Goal: Information Seeking & Learning: Learn about a topic

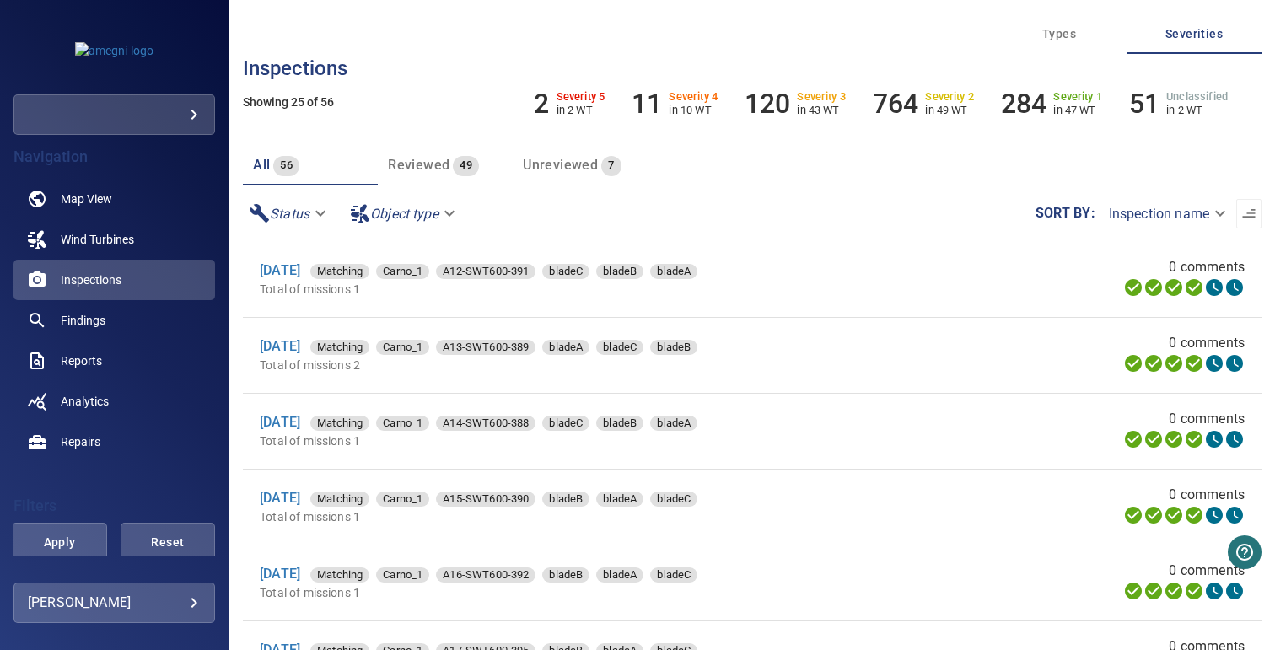
scroll to position [139, 0]
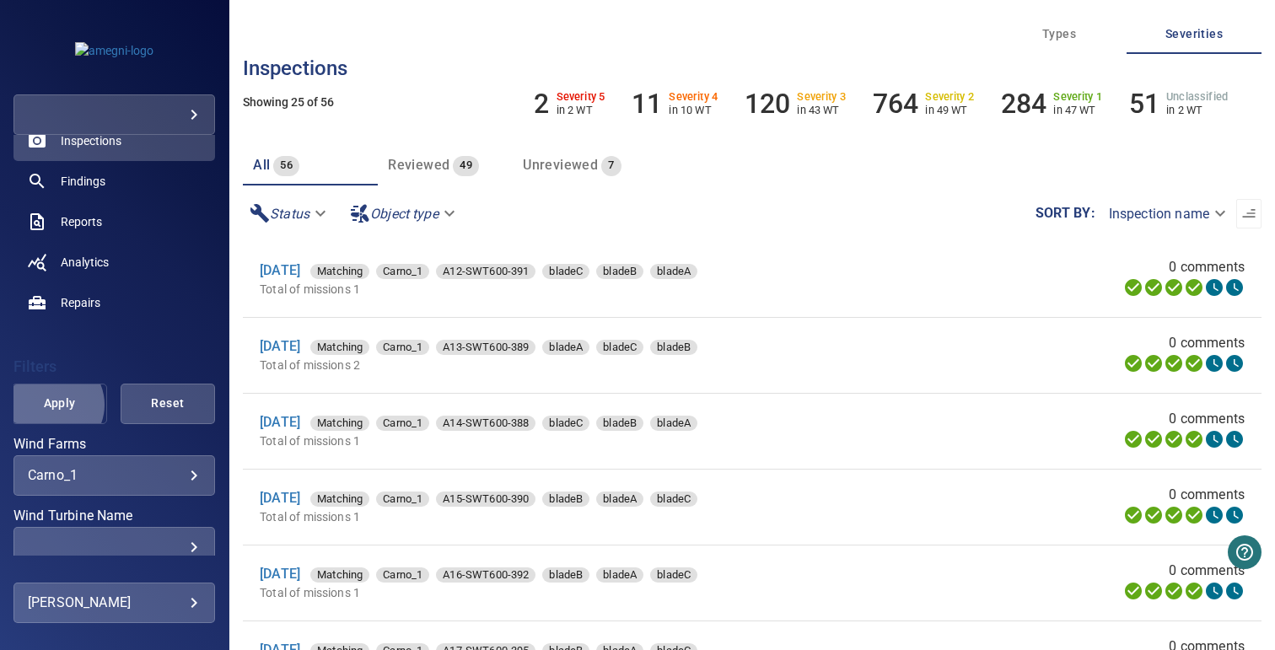
click at [50, 405] on span "Apply" at bounding box center [59, 403] width 52 height 21
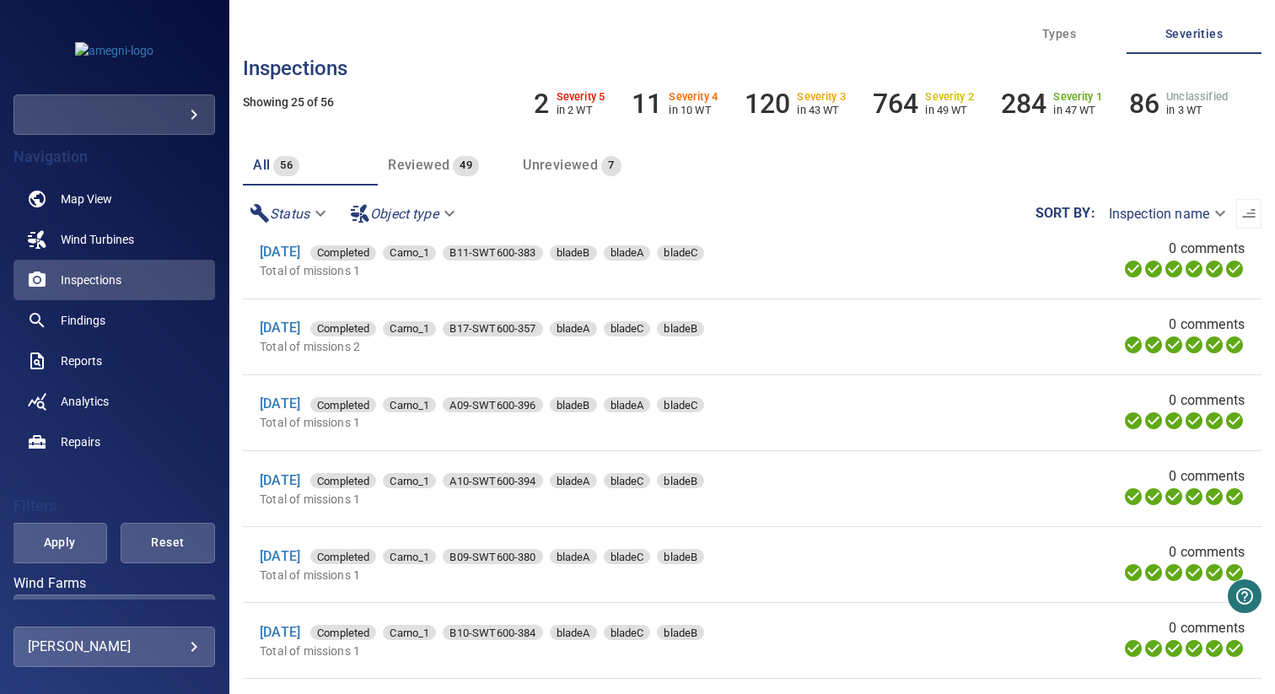
scroll to position [0, 0]
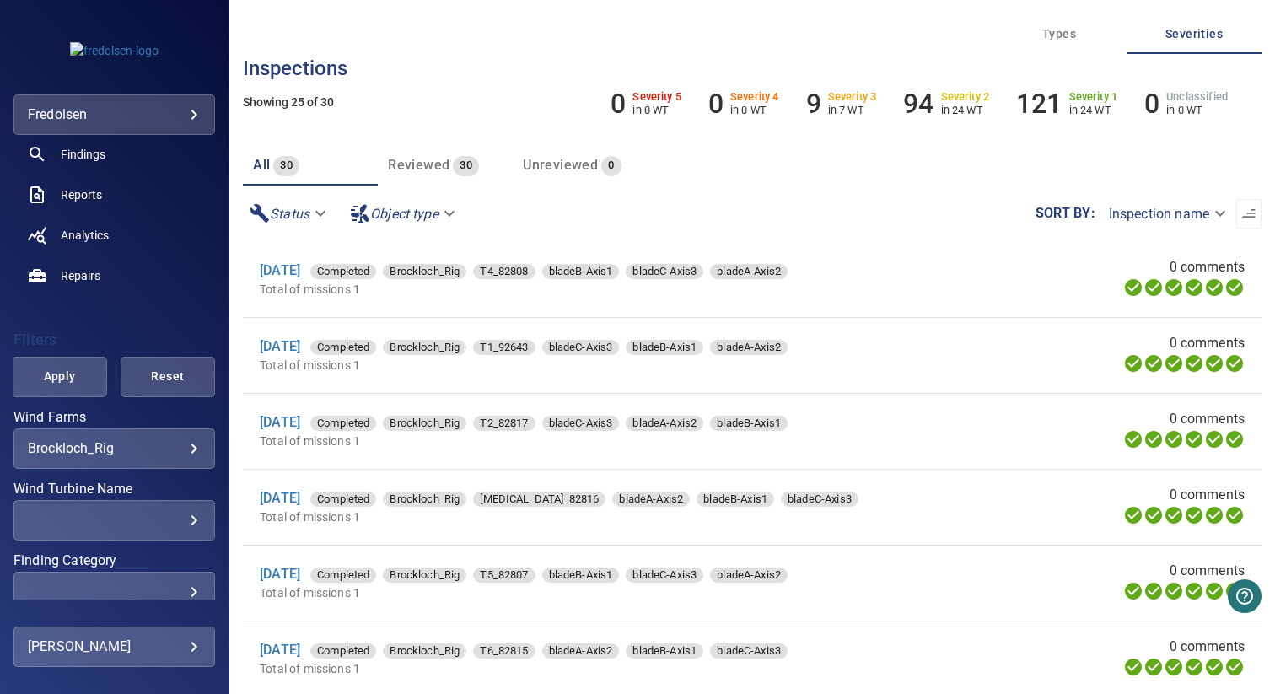
scroll to position [172, 0]
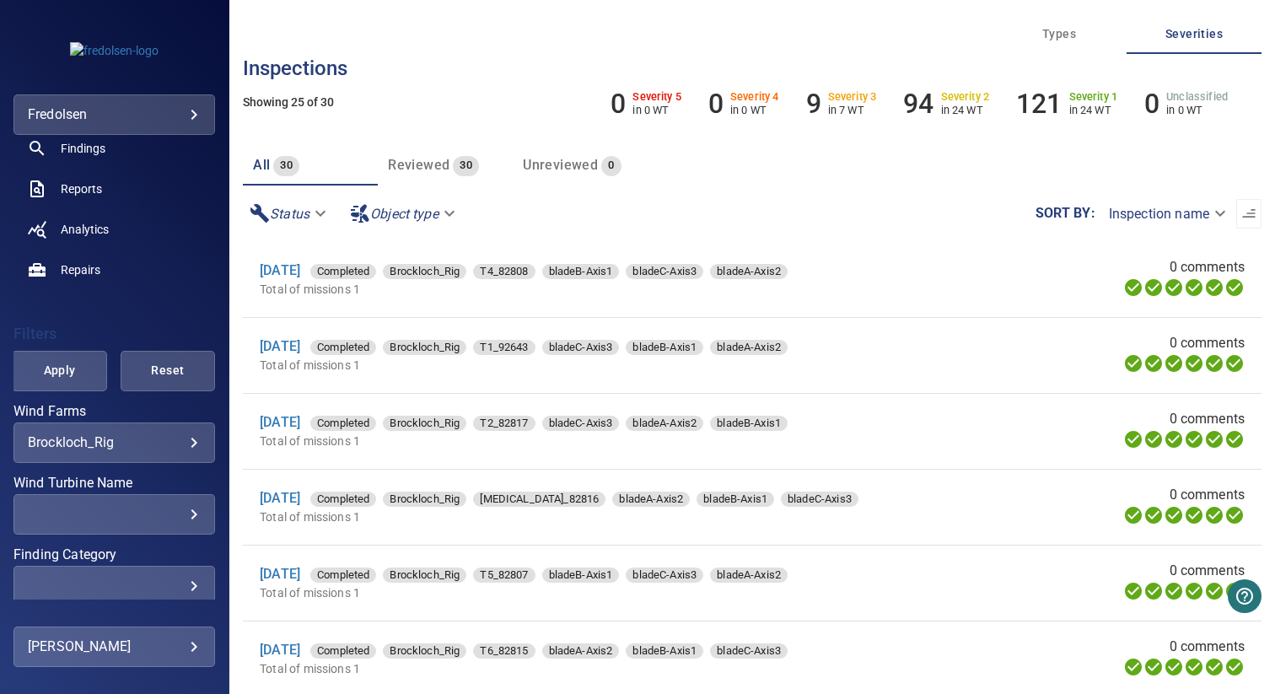
click at [109, 435] on body "**********" at bounding box center [637, 347] width 1275 height 694
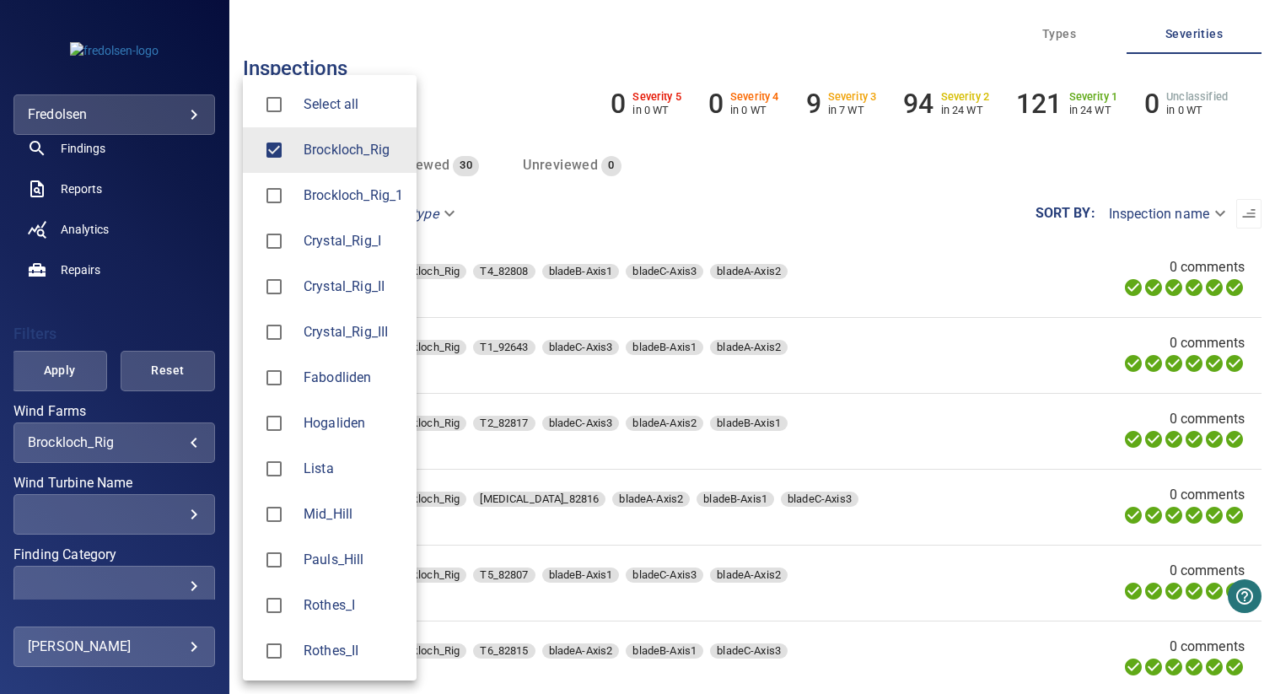
click at [337, 196] on span "Brockloch_Rig_1" at bounding box center [352, 195] width 99 height 20
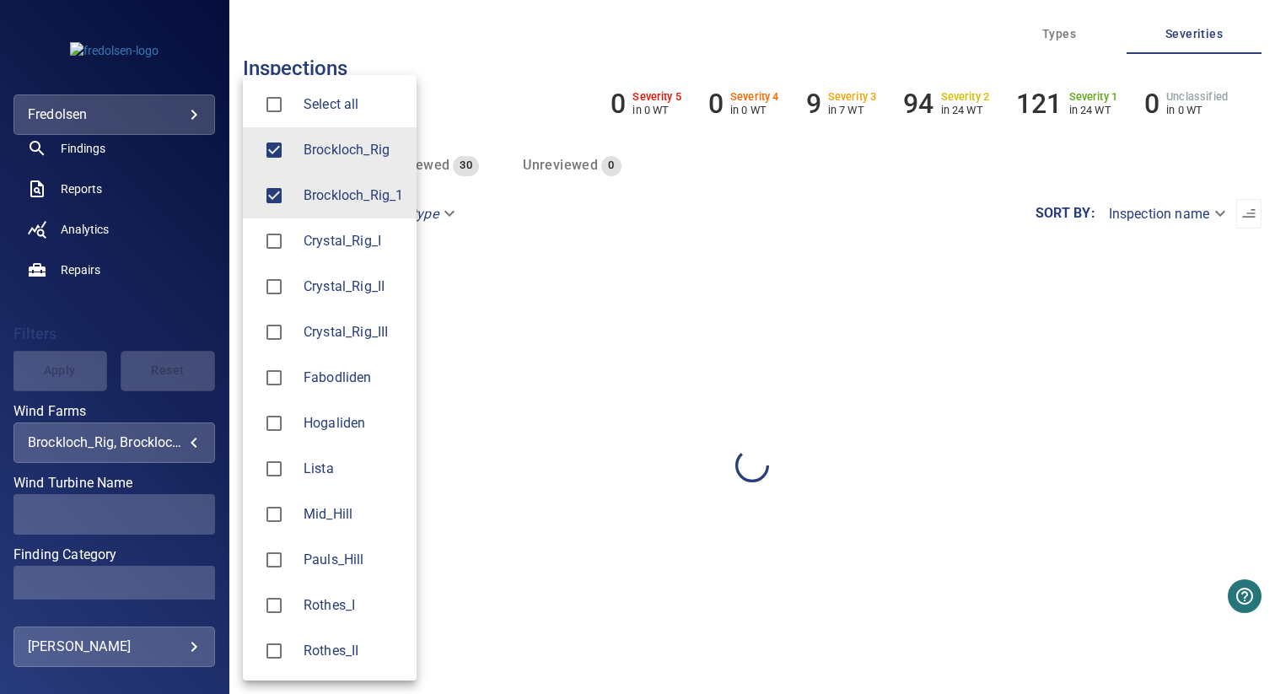
click at [363, 158] on span "Brockloch_Rig" at bounding box center [352, 150] width 99 height 20
type input "**********"
click at [555, 131] on div at bounding box center [637, 347] width 1275 height 694
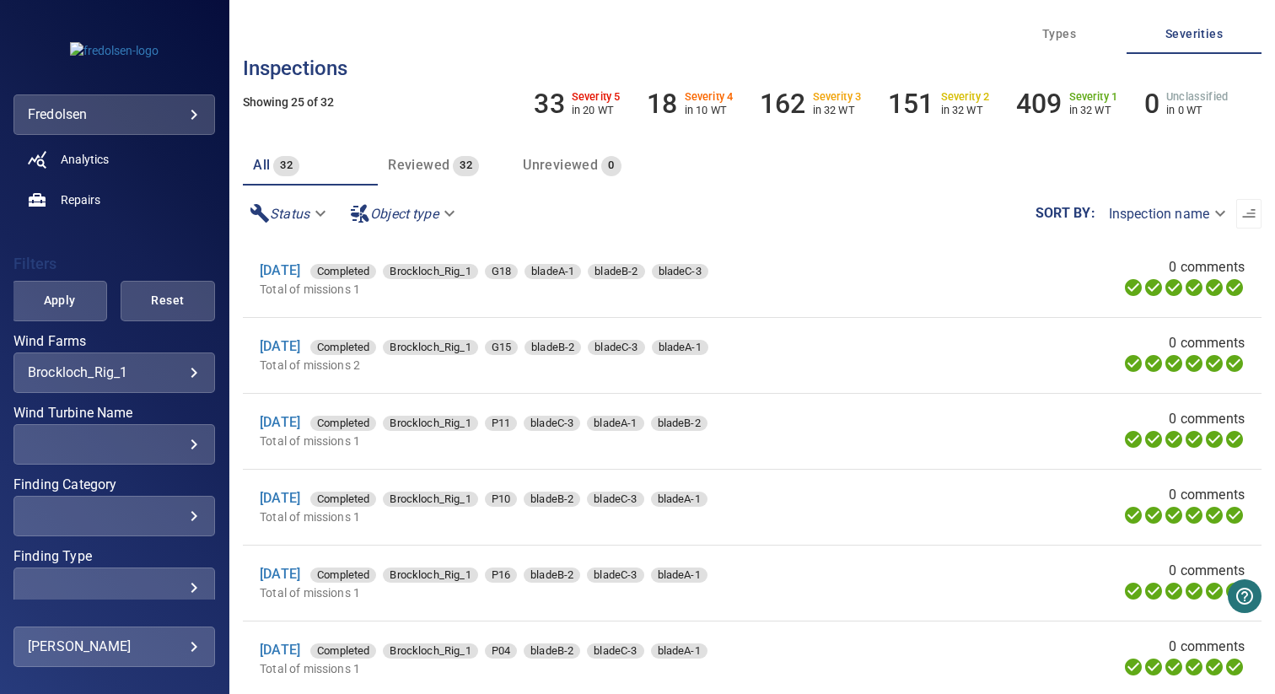
scroll to position [318, 0]
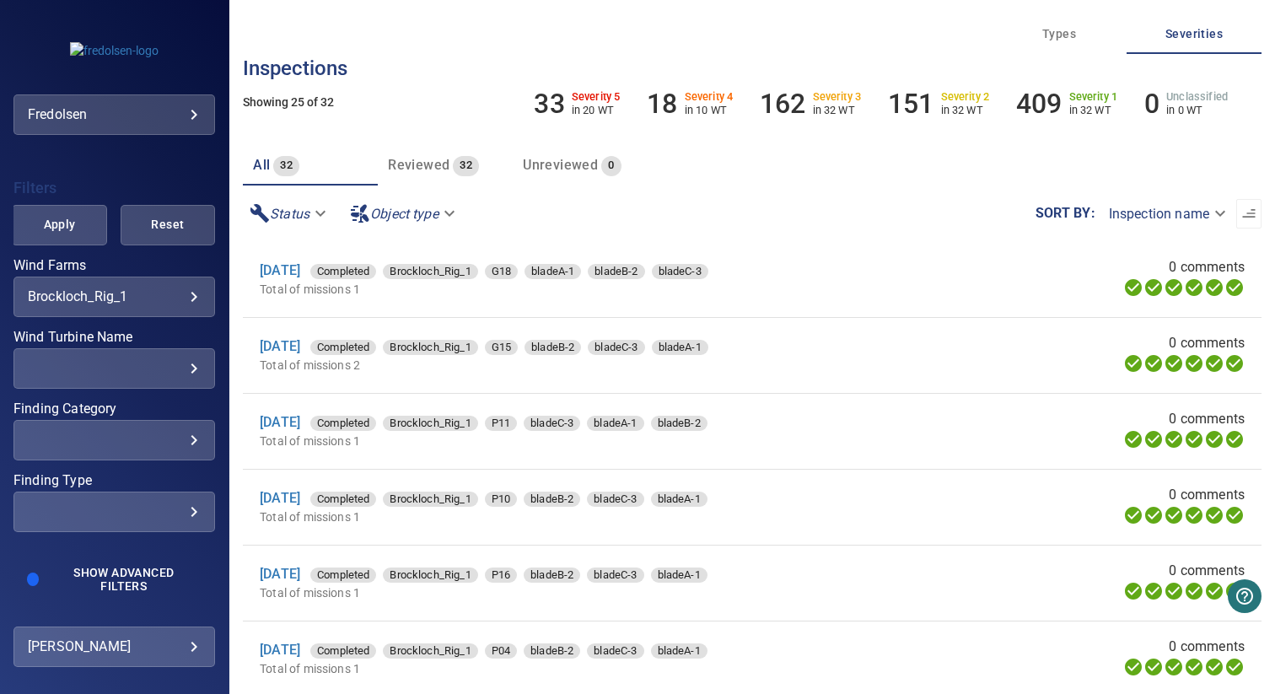
click at [132, 446] on div "​" at bounding box center [114, 440] width 173 height 16
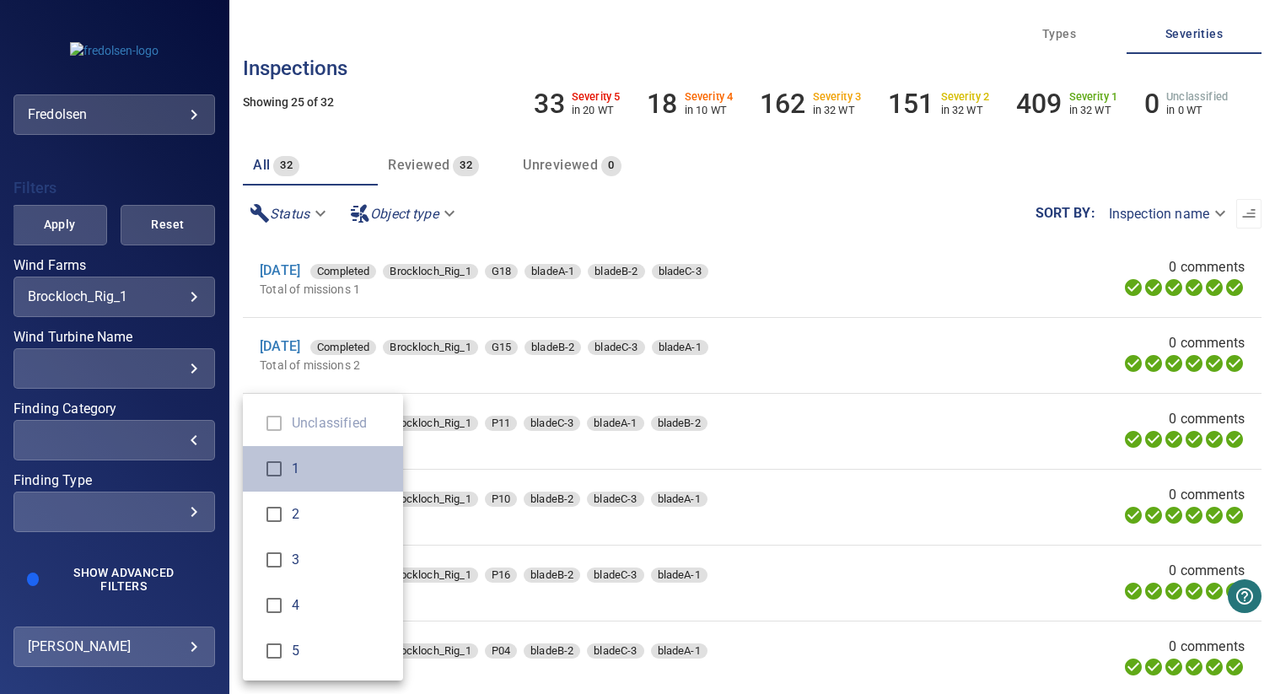
click at [316, 470] on span "1" at bounding box center [341, 469] width 98 height 20
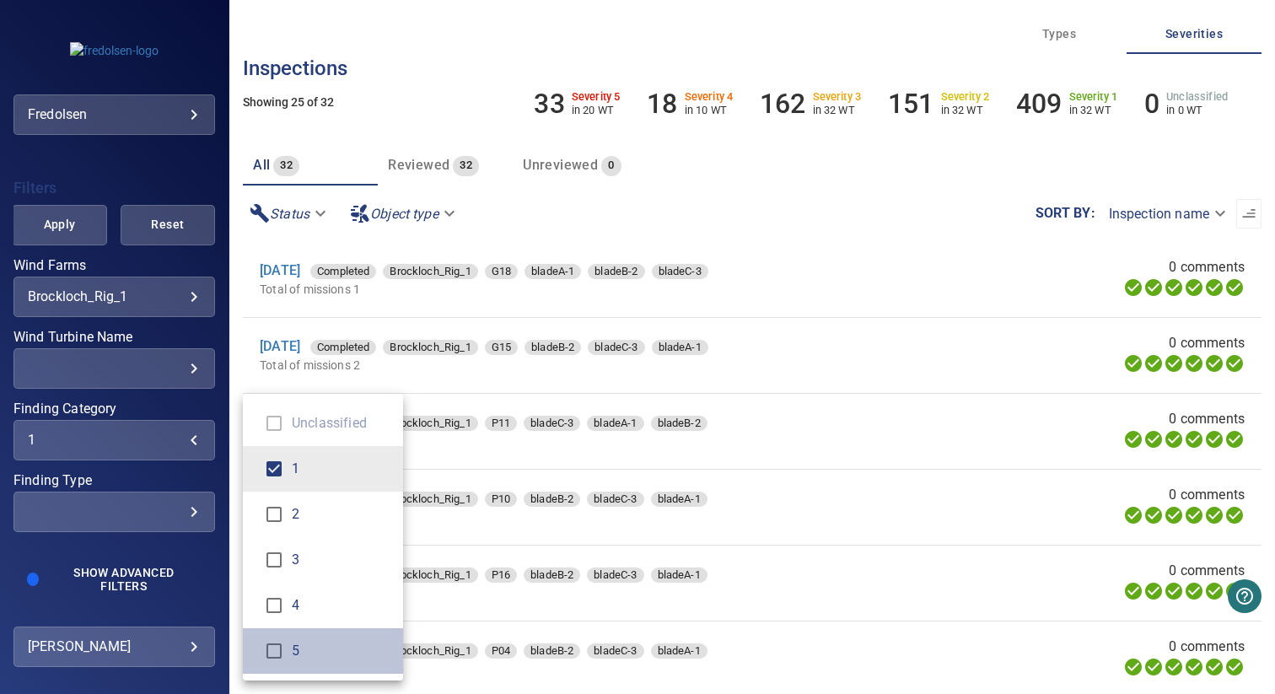
click at [309, 644] on span "5" at bounding box center [341, 651] width 98 height 20
click at [315, 462] on span "1" at bounding box center [341, 469] width 98 height 20
type input "*"
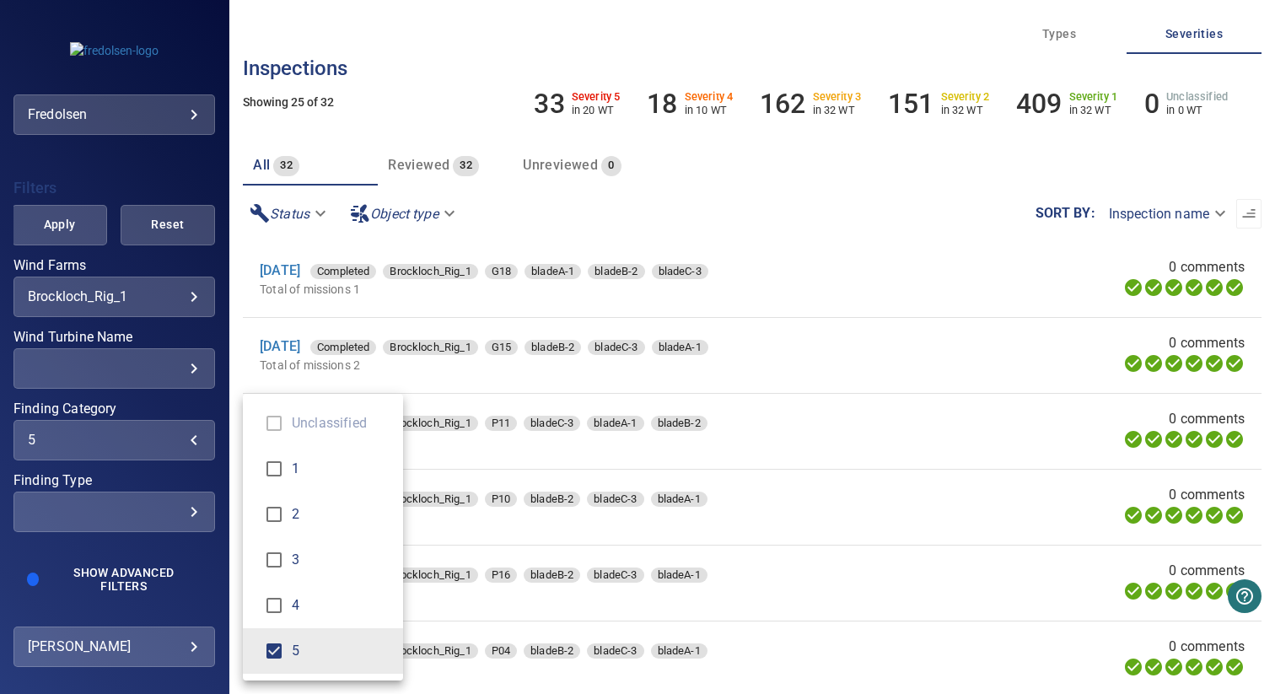
click at [376, 115] on div "Finding Category" at bounding box center [637, 347] width 1275 height 694
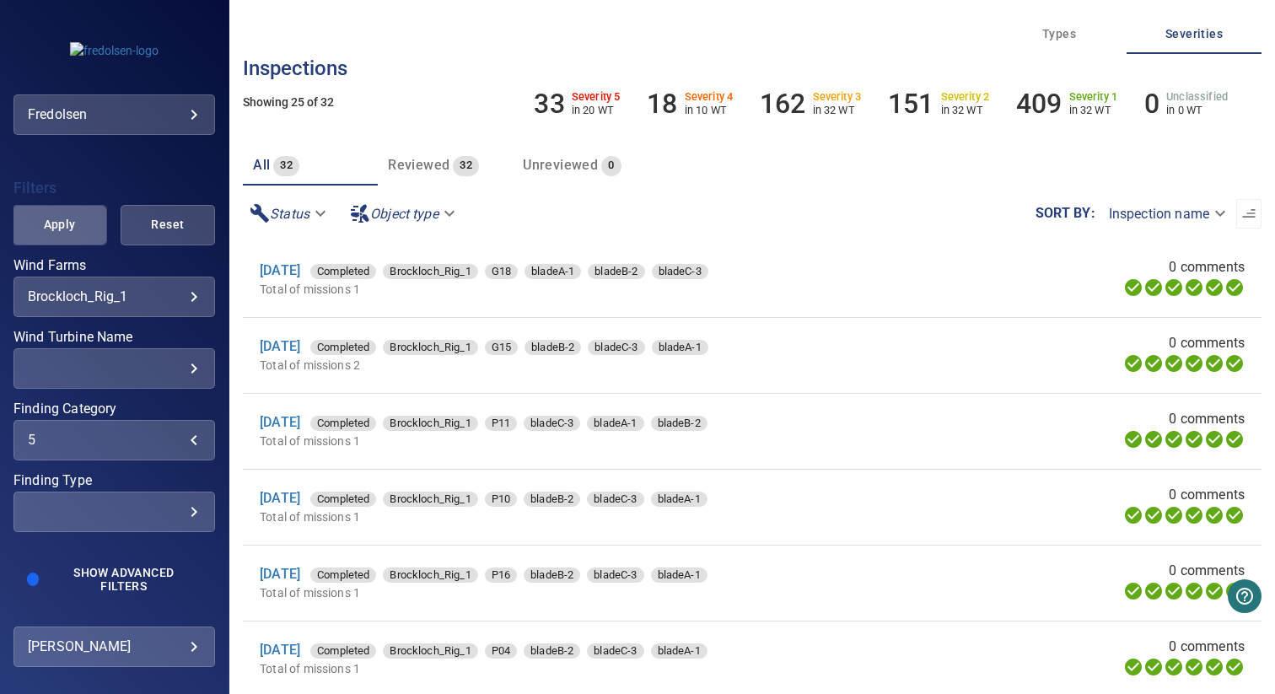
click at [62, 218] on span "Apply" at bounding box center [59, 224] width 52 height 21
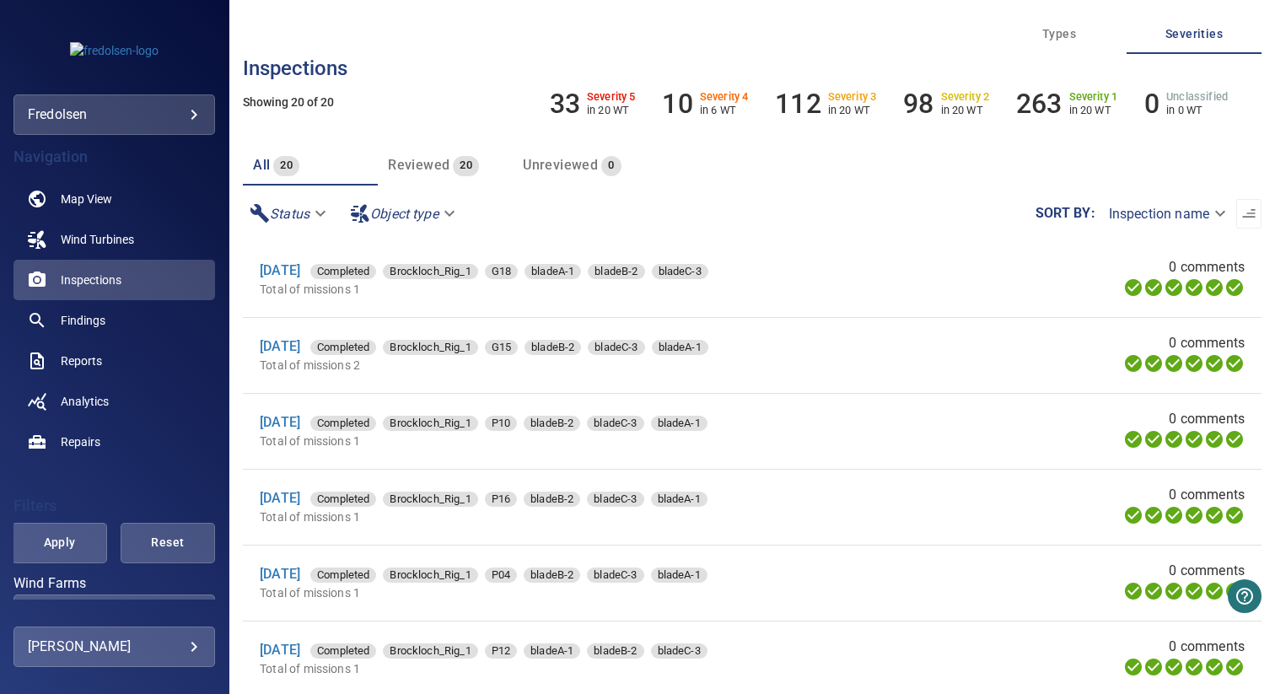
scroll to position [8, 0]
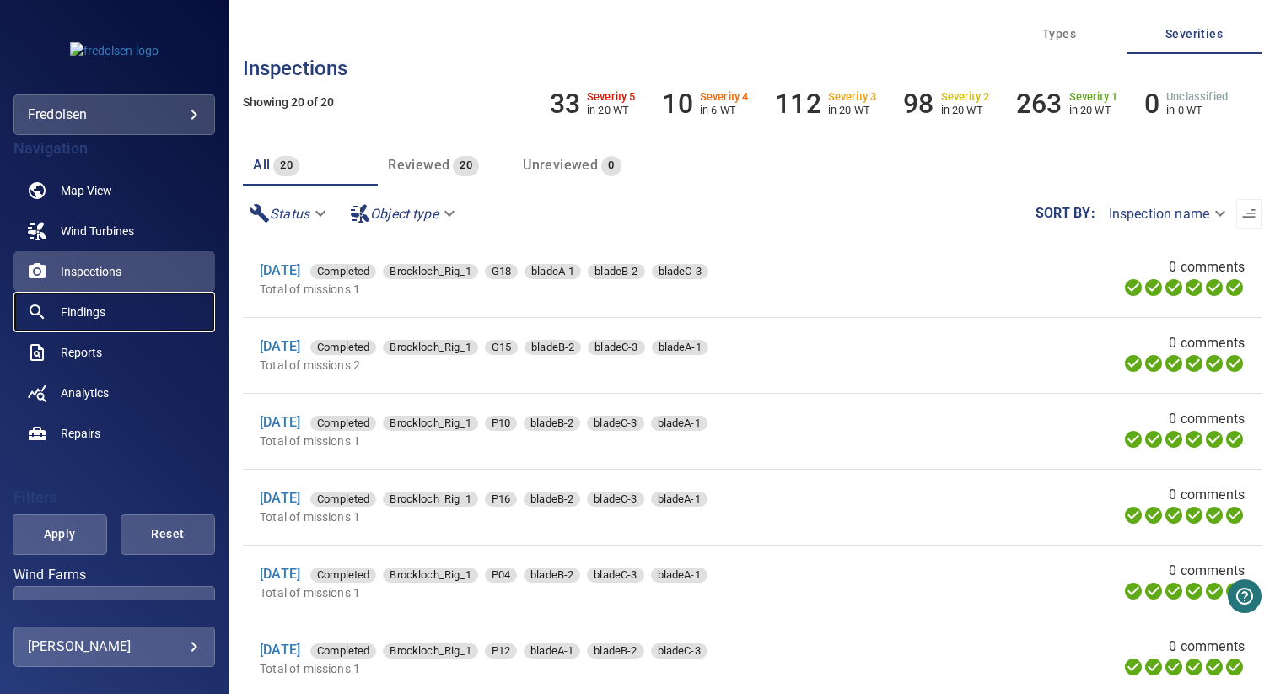
click at [108, 308] on link "Findings" at bounding box center [113, 312] width 201 height 40
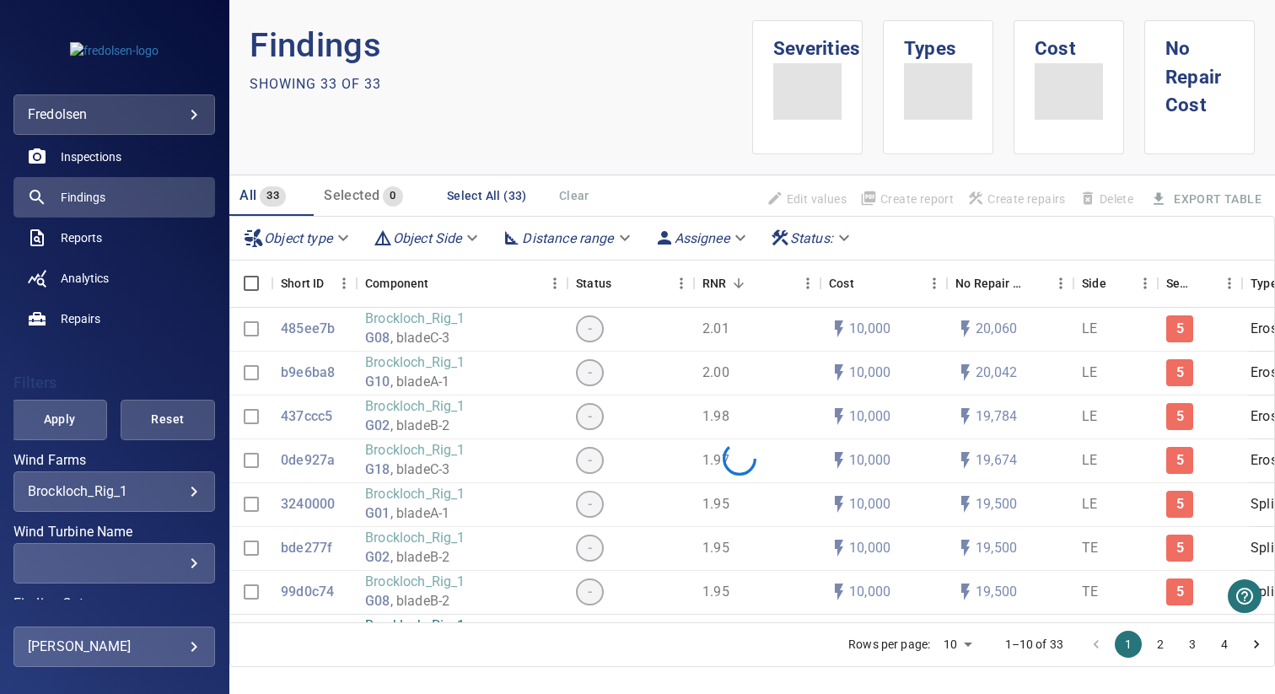
scroll to position [126, 0]
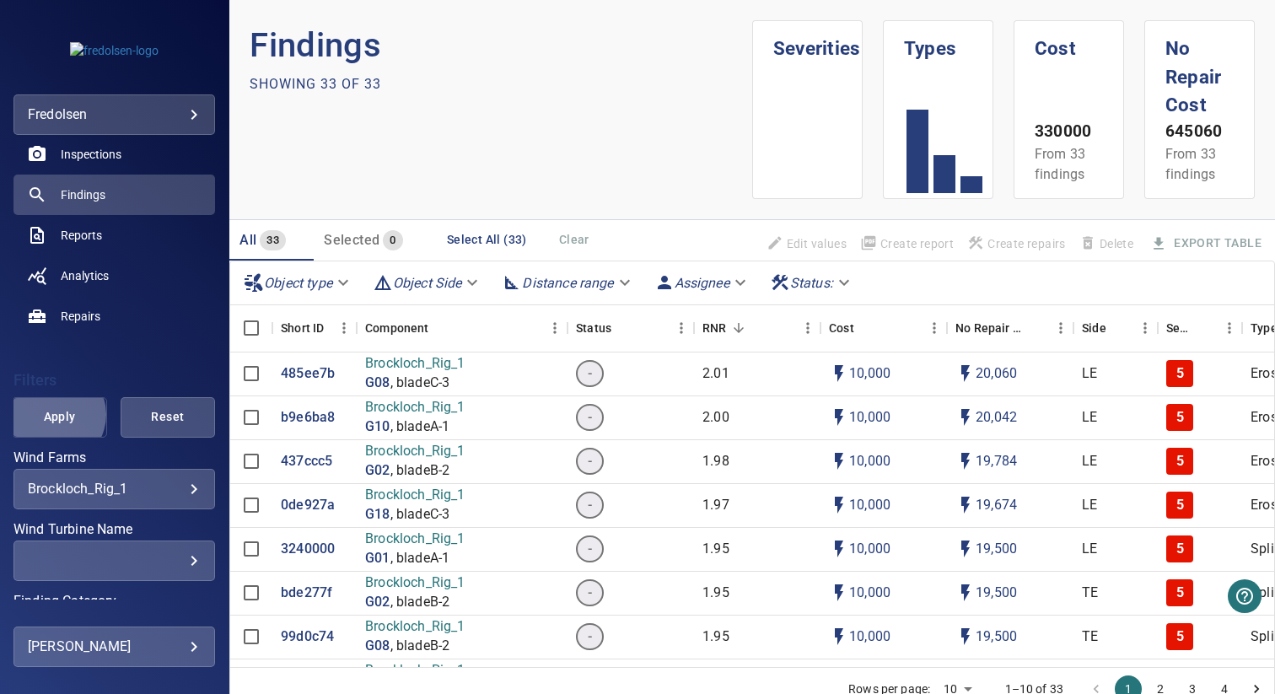
click at [52, 415] on span "Apply" at bounding box center [59, 416] width 52 height 21
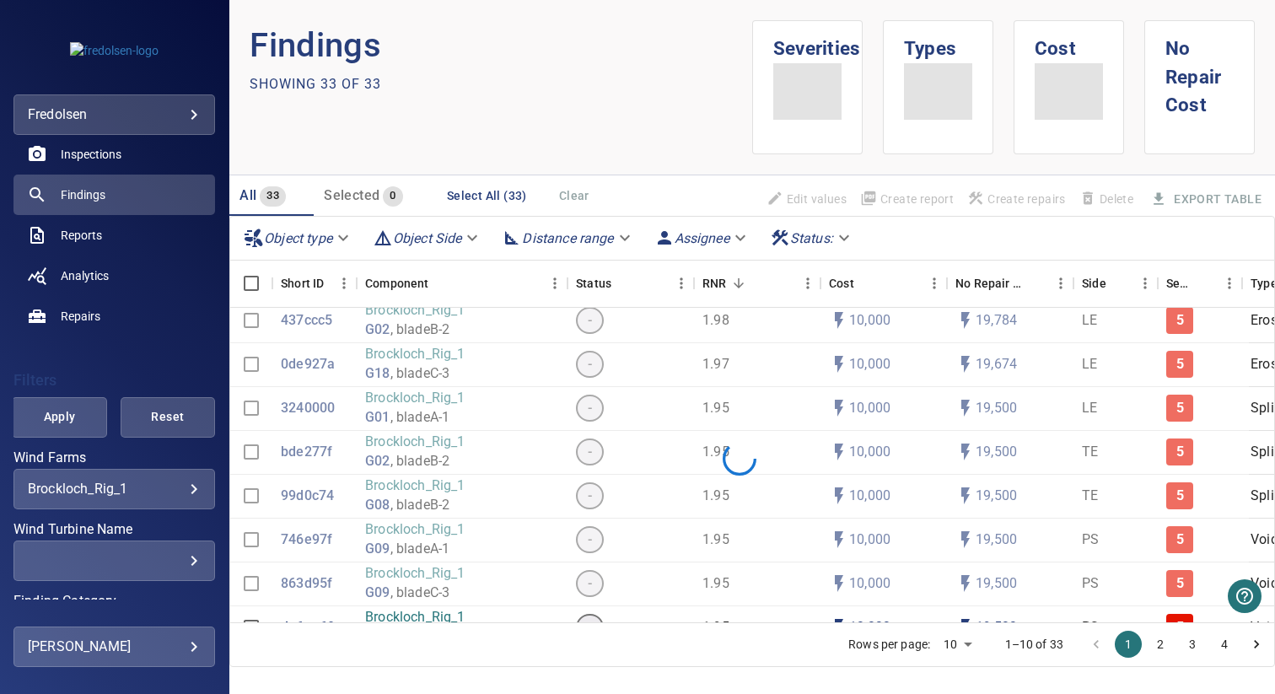
scroll to position [135, 0]
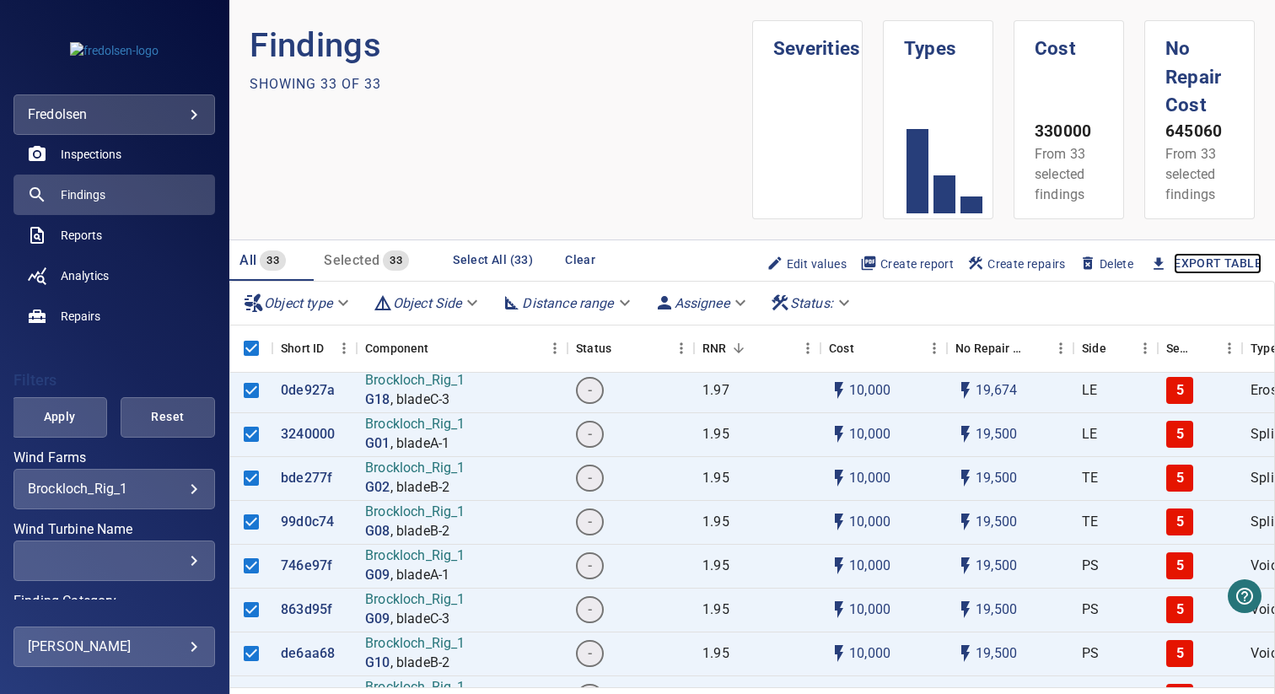
click at [1180, 266] on link "Export Table" at bounding box center [1218, 263] width 88 height 21
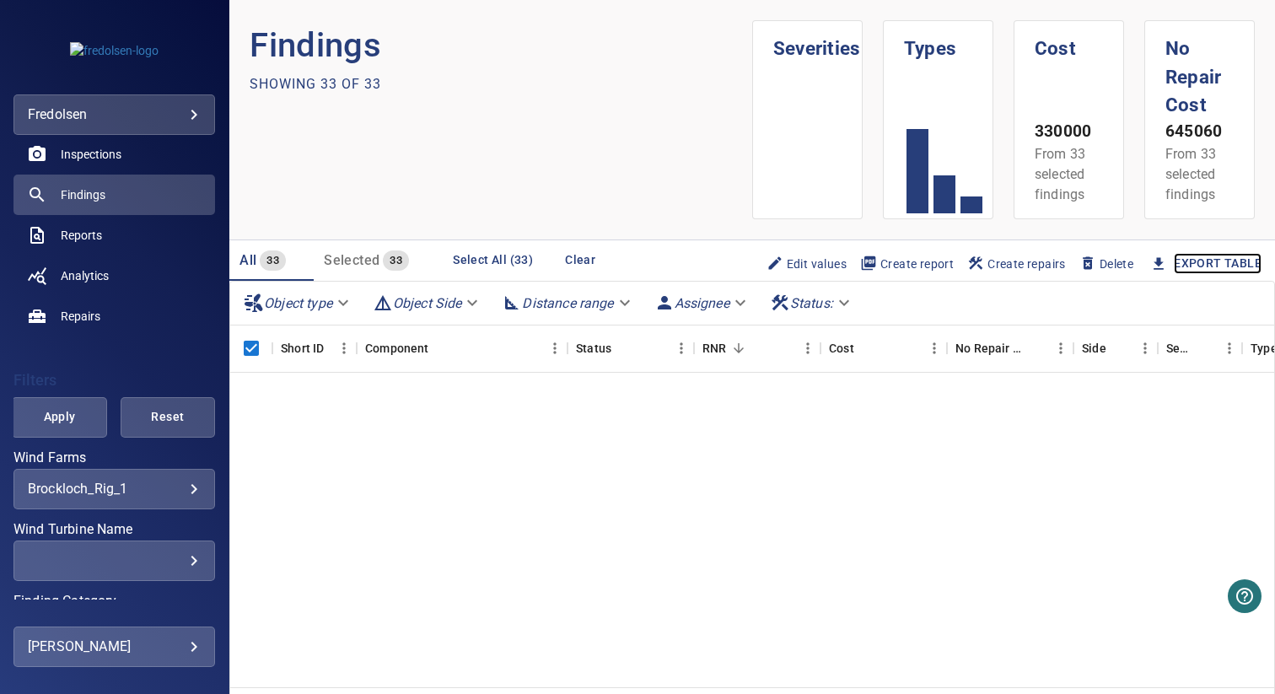
scroll to position [0, 0]
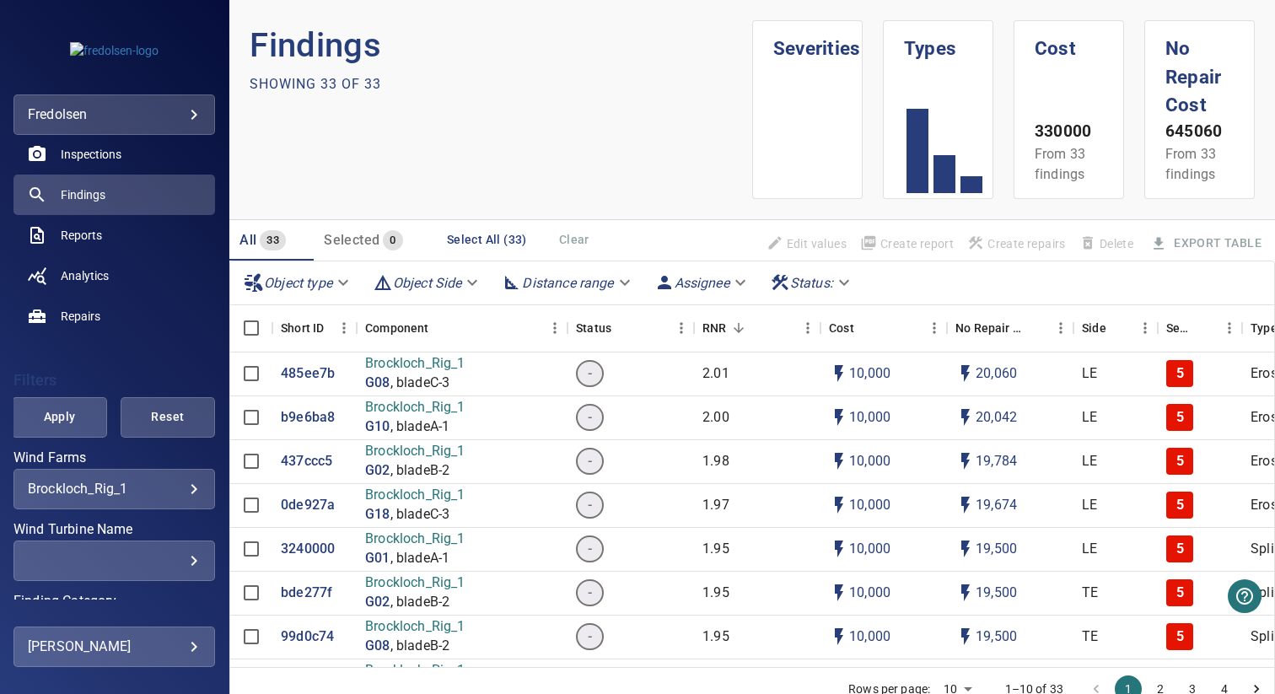
click at [1242, 162] on header "Findings Showing 33 of 33 Severities Types Cost 330000 From 33 findings No Repa…" at bounding box center [751, 110] width 1045 height 220
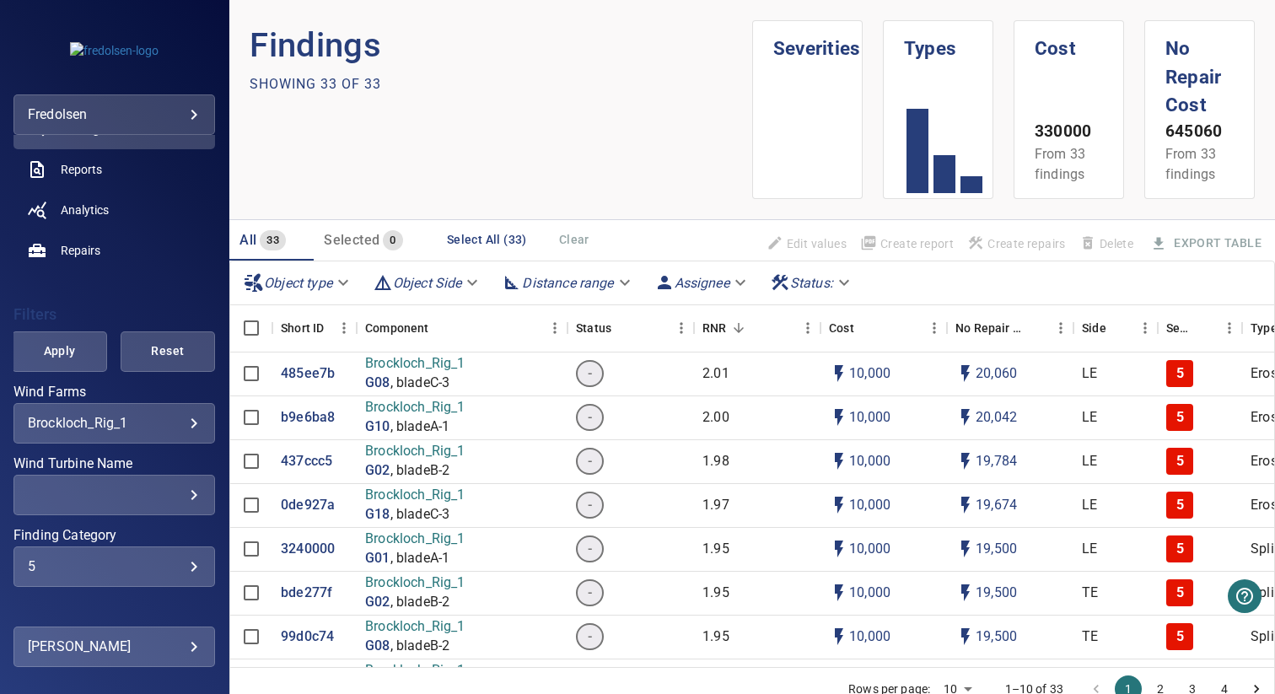
scroll to position [274, 0]
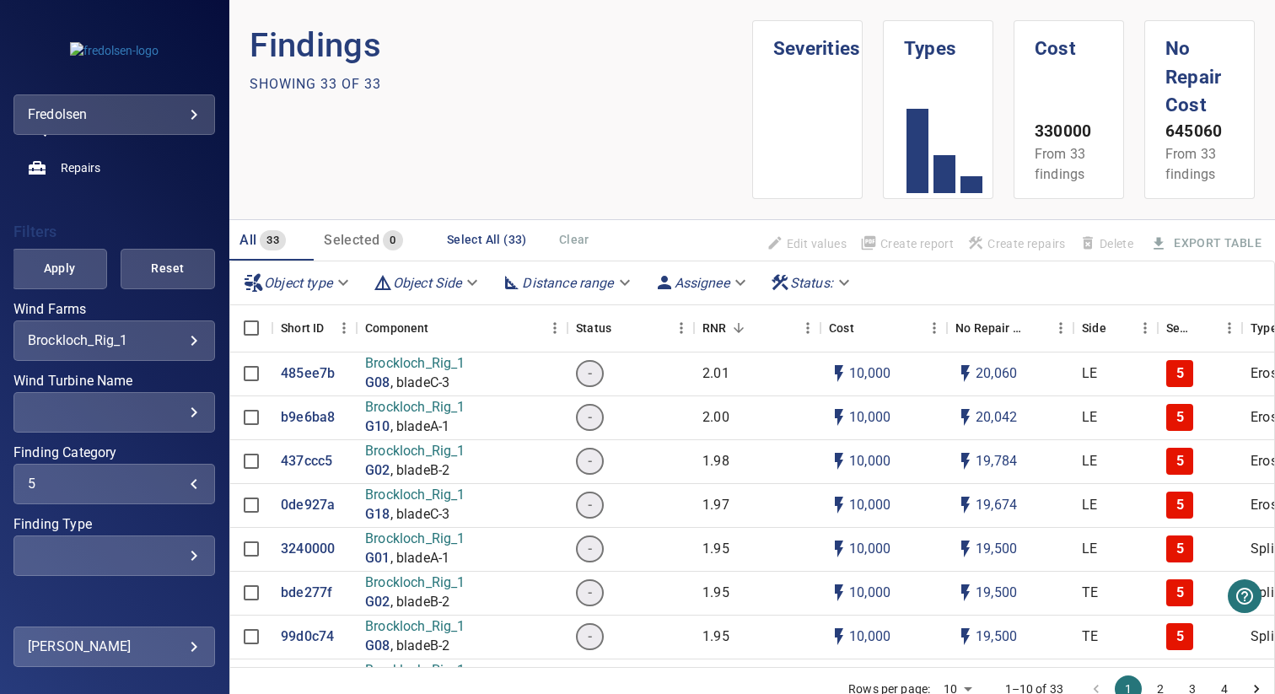
click at [111, 485] on div "5" at bounding box center [114, 483] width 173 height 16
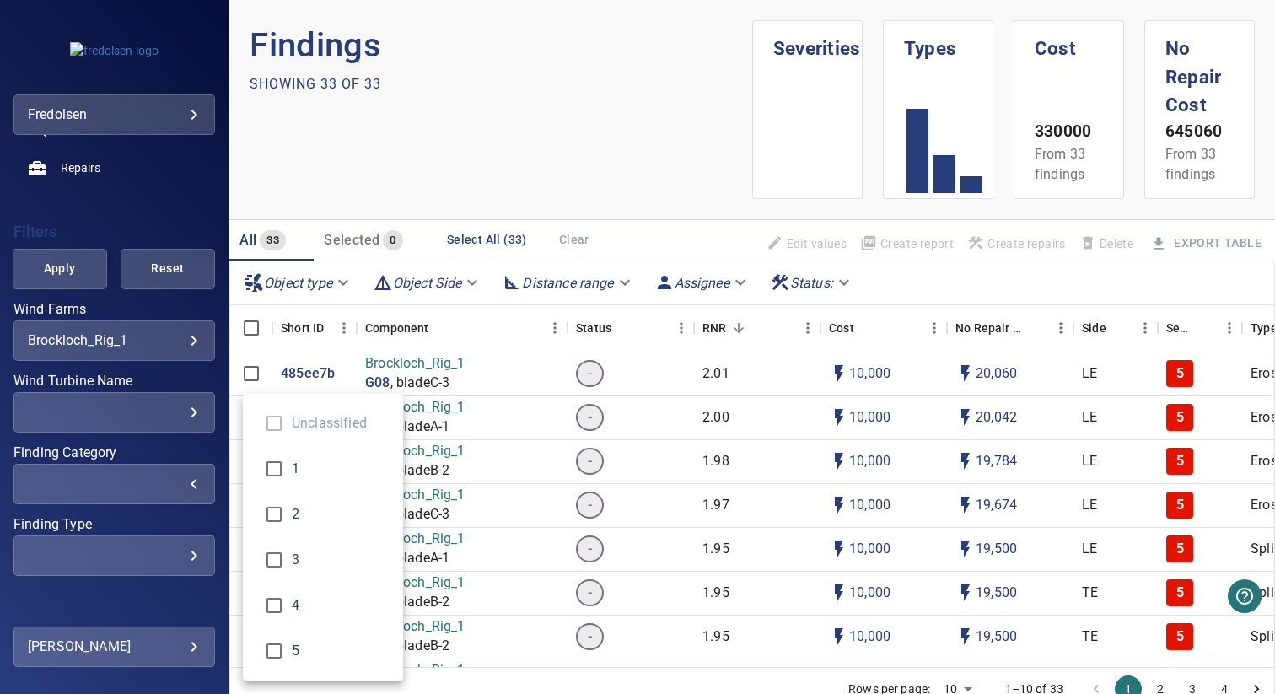
click at [140, 389] on div "Finding Category" at bounding box center [637, 347] width 1275 height 694
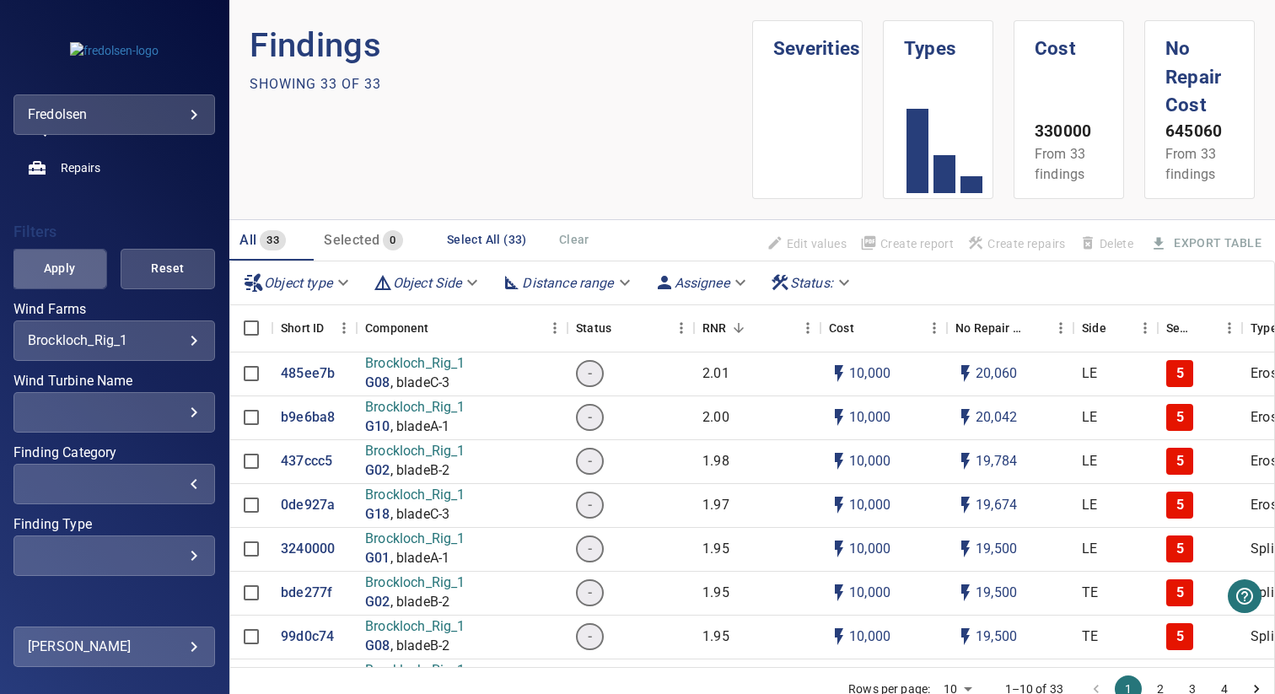
click at [63, 276] on span "Apply" at bounding box center [59, 268] width 52 height 21
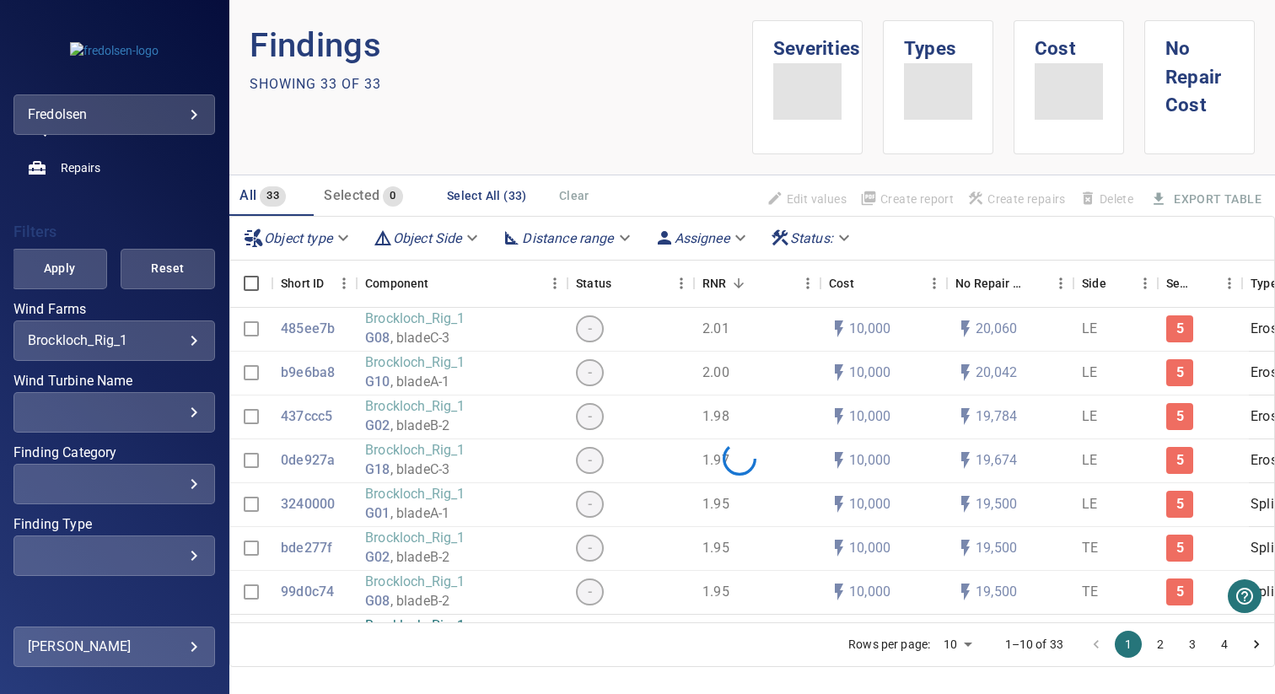
scroll to position [0, 0]
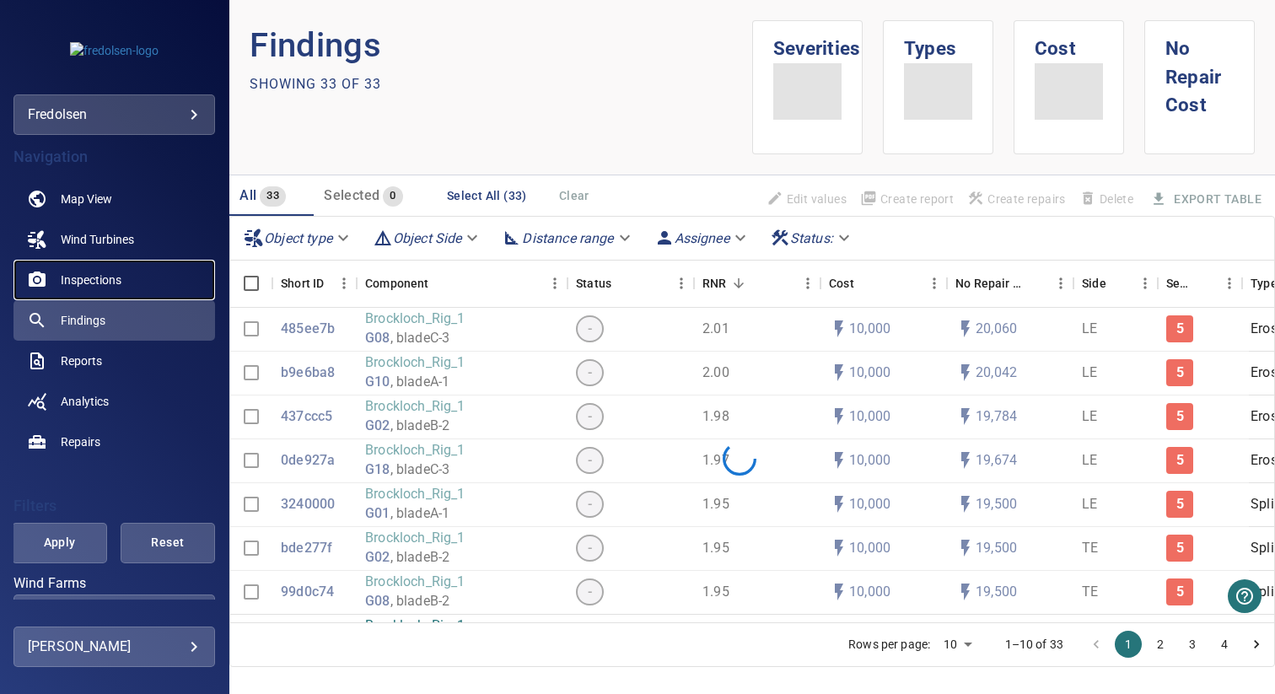
click at [138, 266] on link "Inspections" at bounding box center [113, 280] width 201 height 40
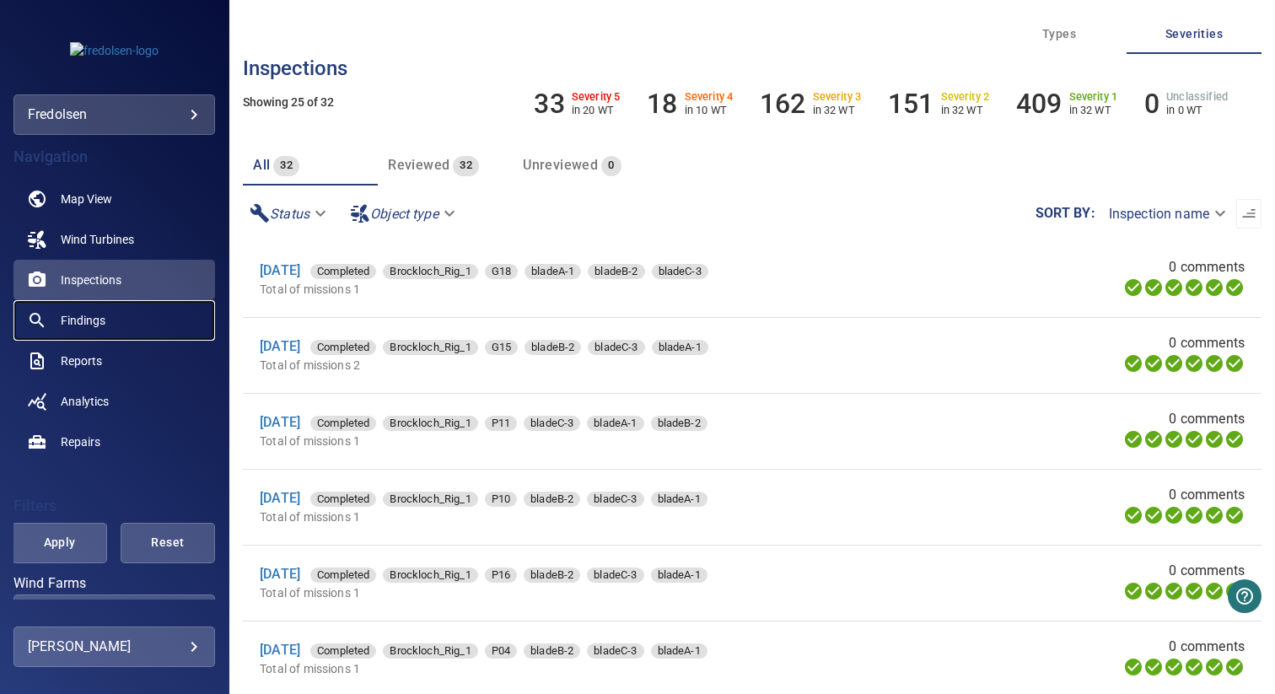
click at [113, 315] on link "Findings" at bounding box center [113, 320] width 201 height 40
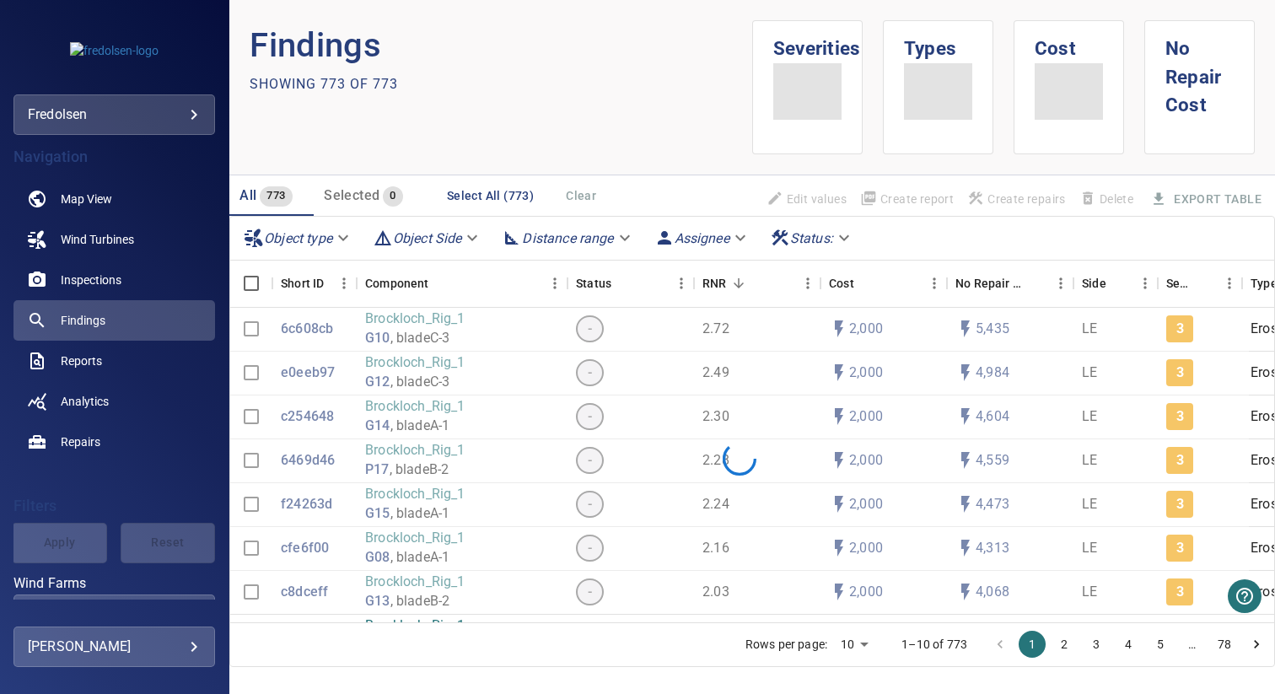
scroll to position [286, 0]
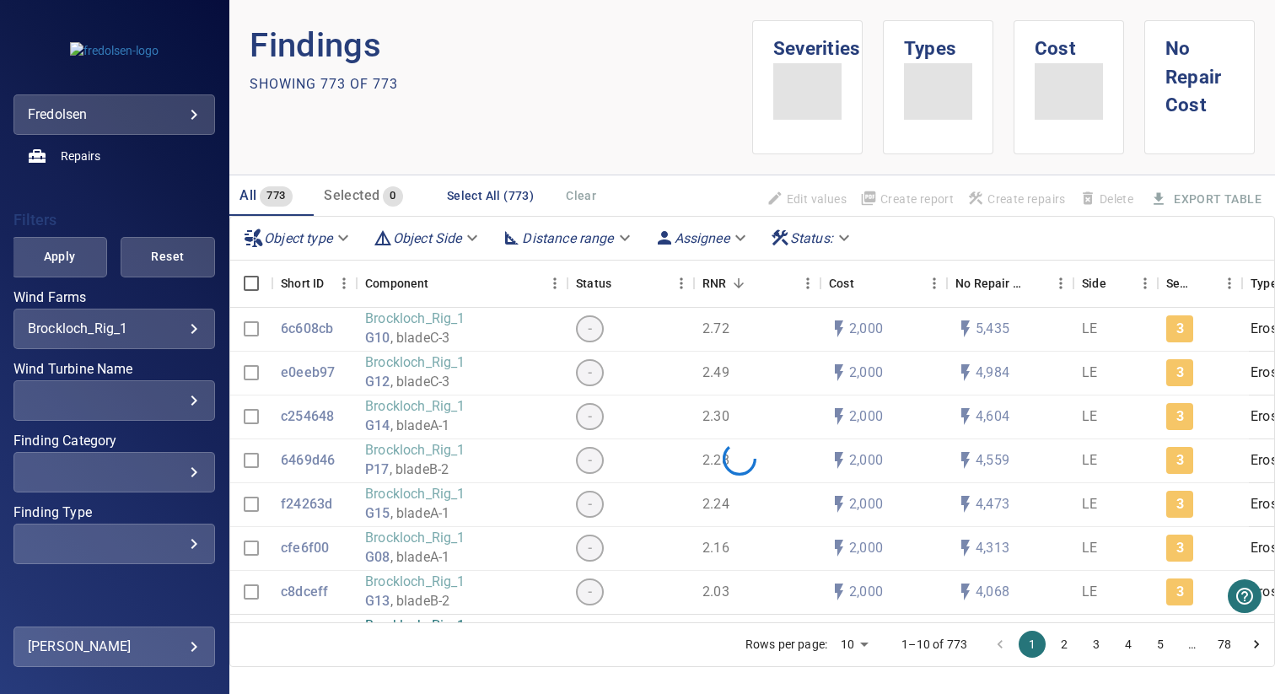
click at [152, 546] on div "​" at bounding box center [114, 543] width 173 height 16
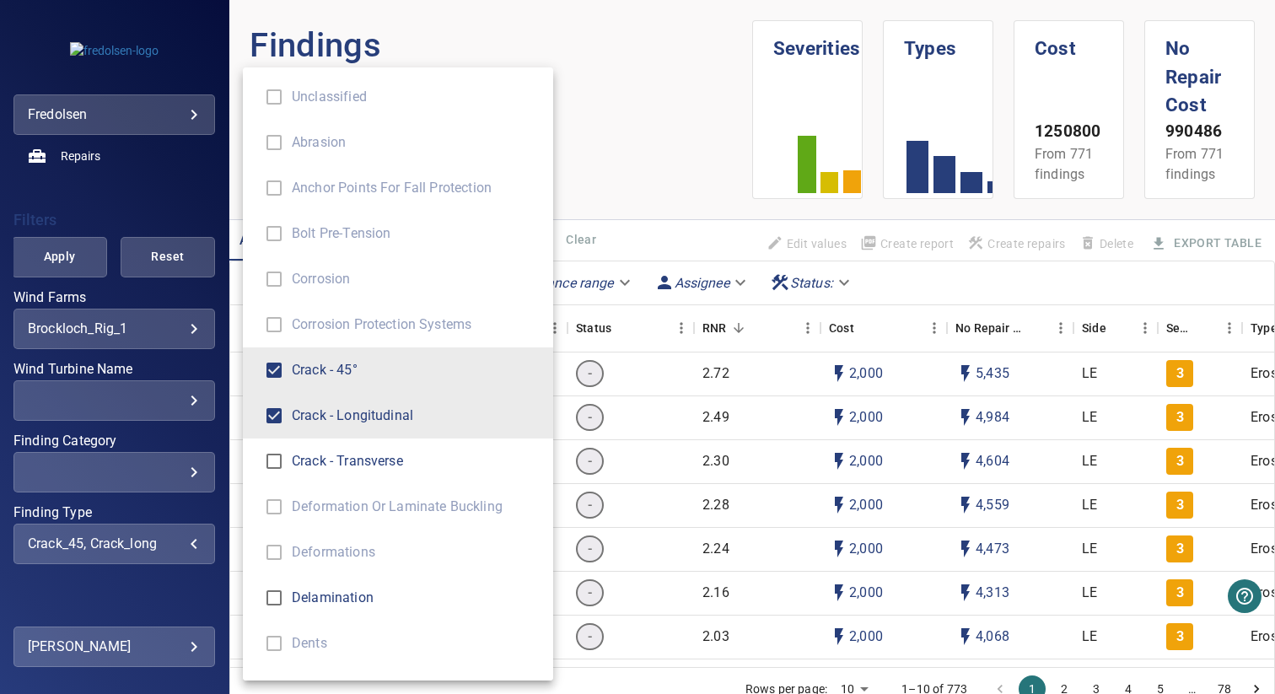
type input "**********"
click at [143, 446] on div "Finding Type" at bounding box center [637, 347] width 1275 height 694
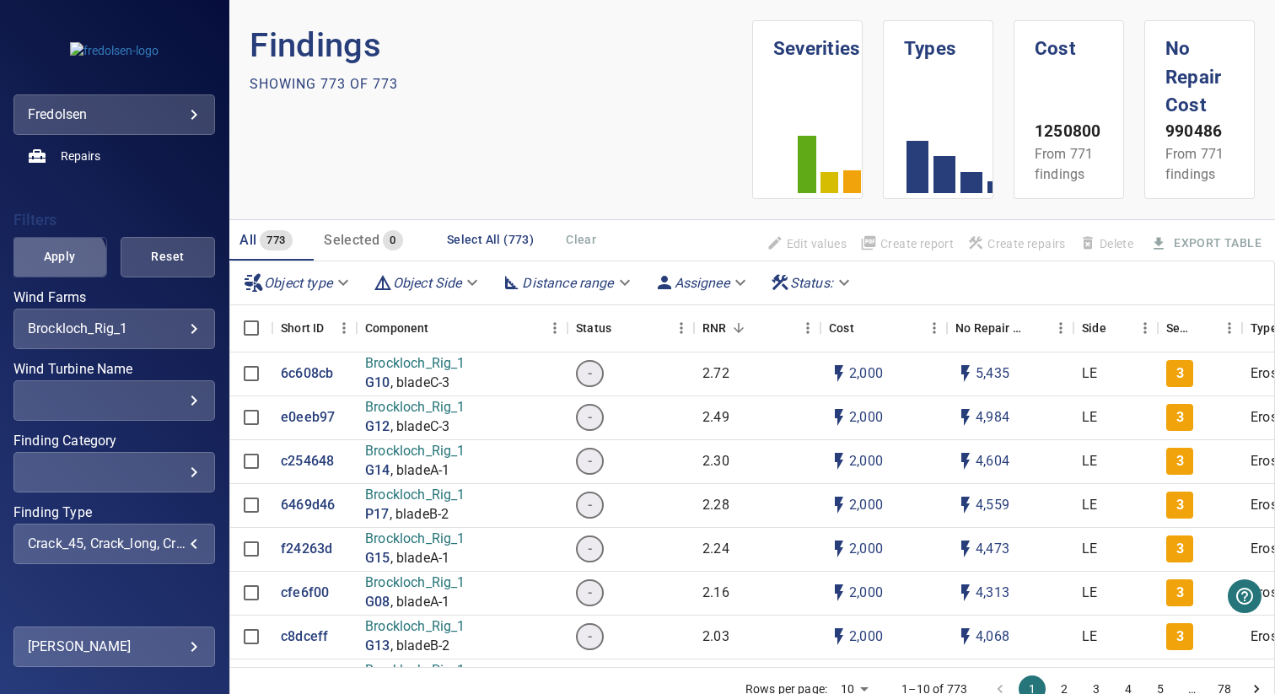
click at [55, 265] on span "Apply" at bounding box center [59, 256] width 52 height 21
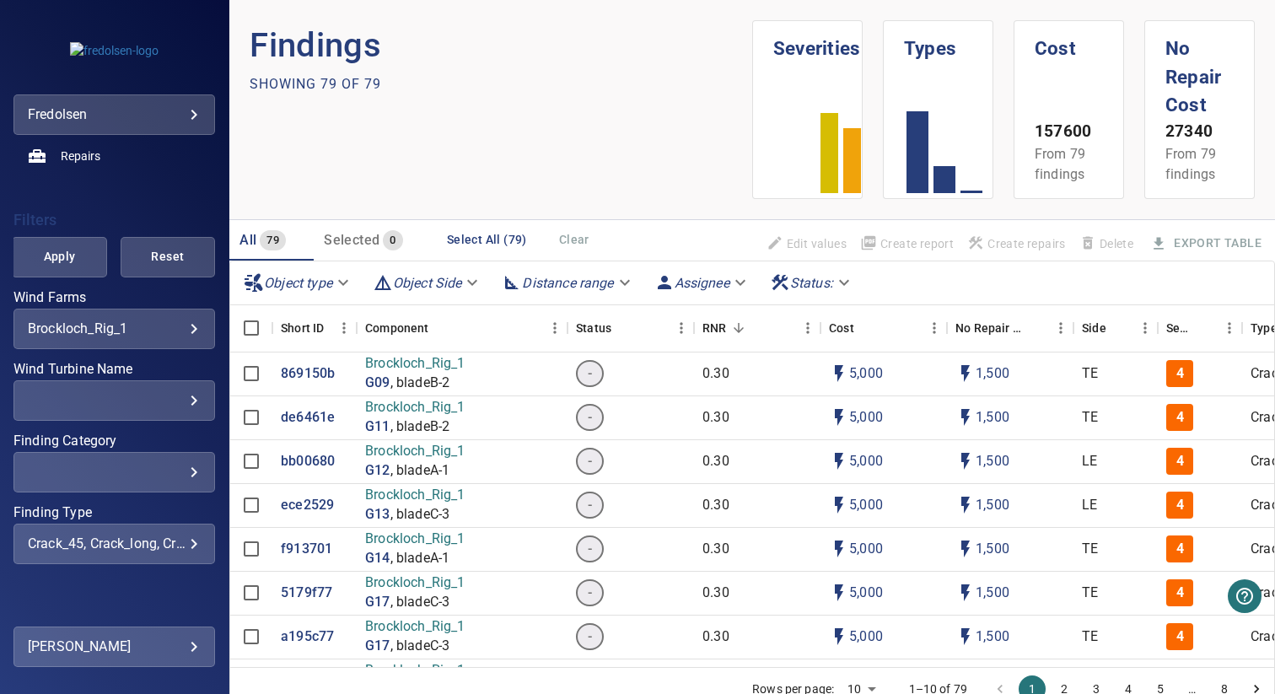
scroll to position [318, 0]
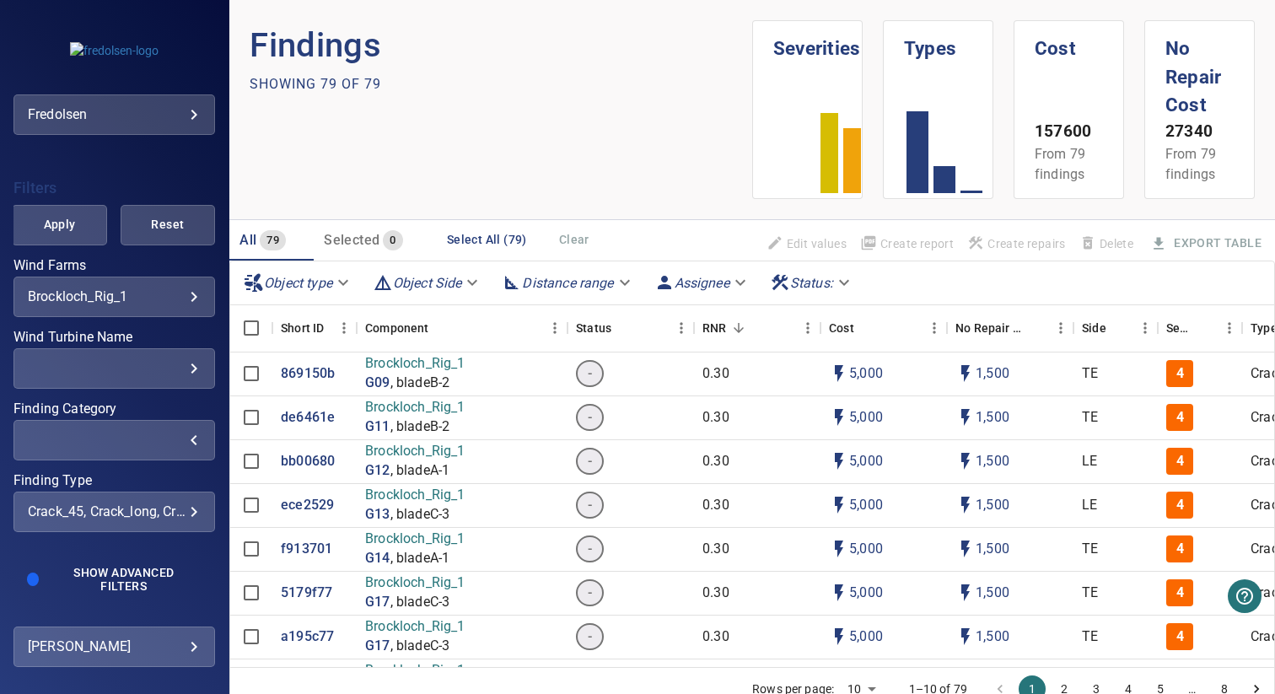
click at [145, 443] on div "​" at bounding box center [114, 440] width 173 height 16
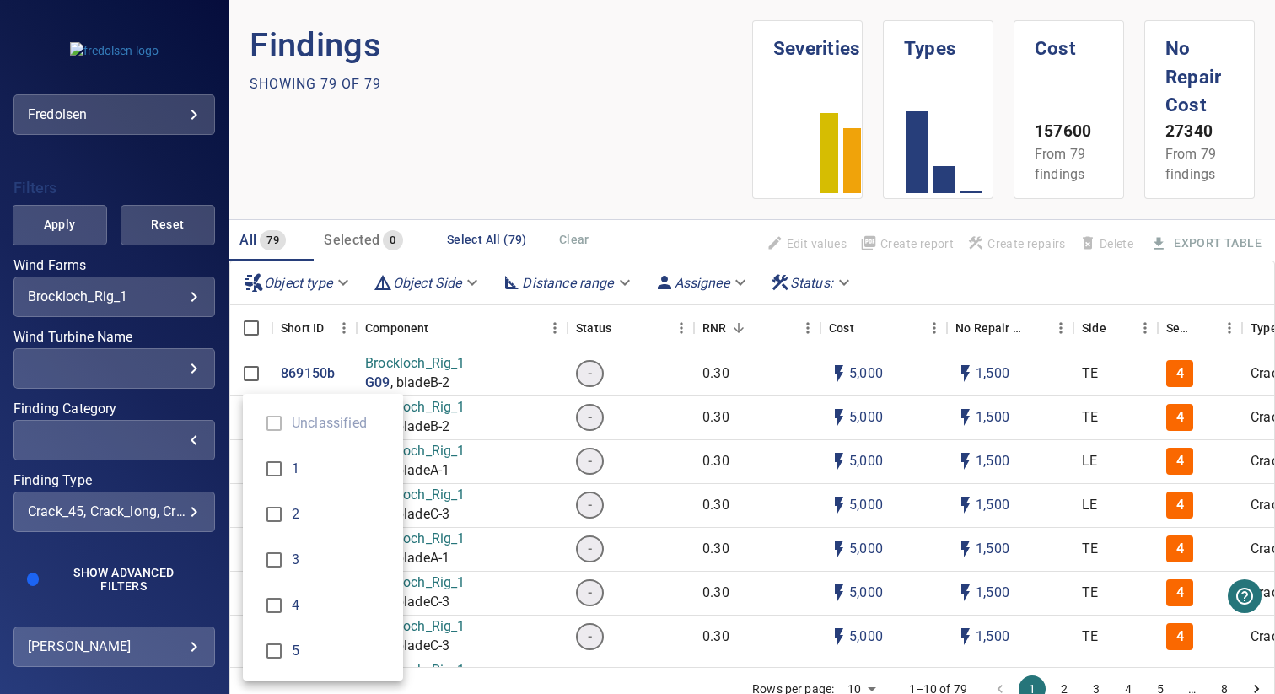
click at [330, 595] on span "4" at bounding box center [341, 605] width 98 height 20
type input "*"
click at [126, 153] on div "Finding Category" at bounding box center [637, 347] width 1275 height 694
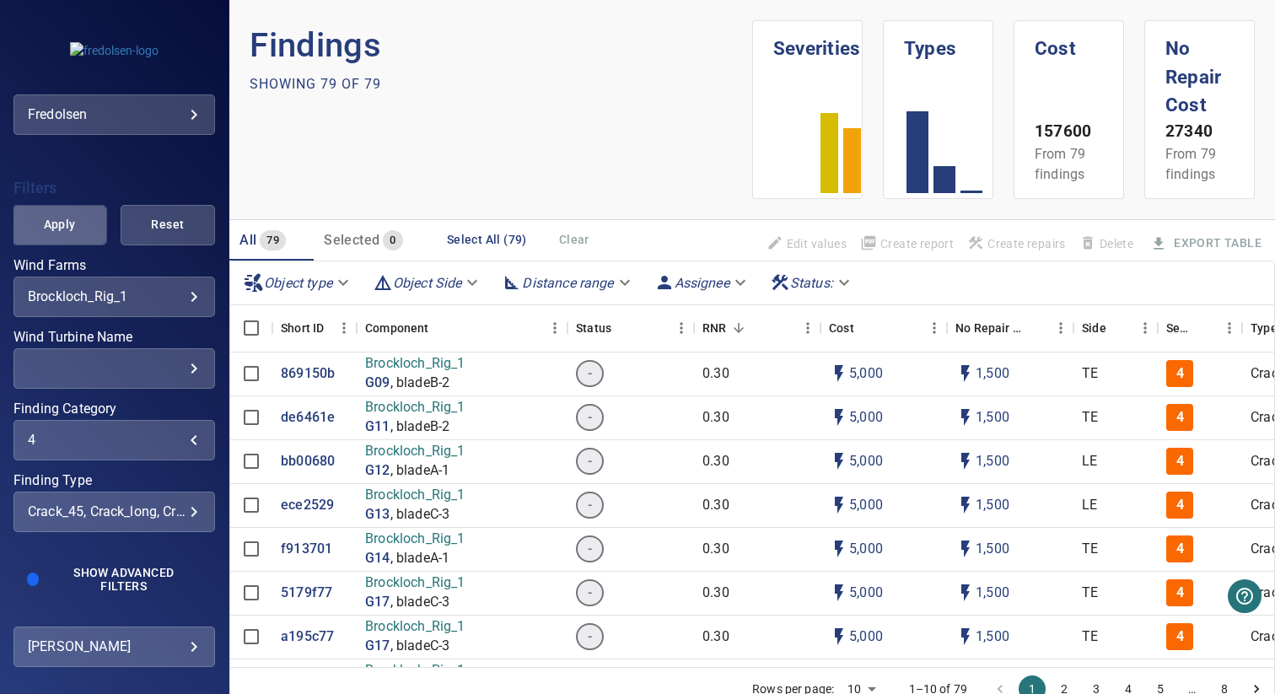
click at [67, 223] on span "Apply" at bounding box center [59, 224] width 52 height 21
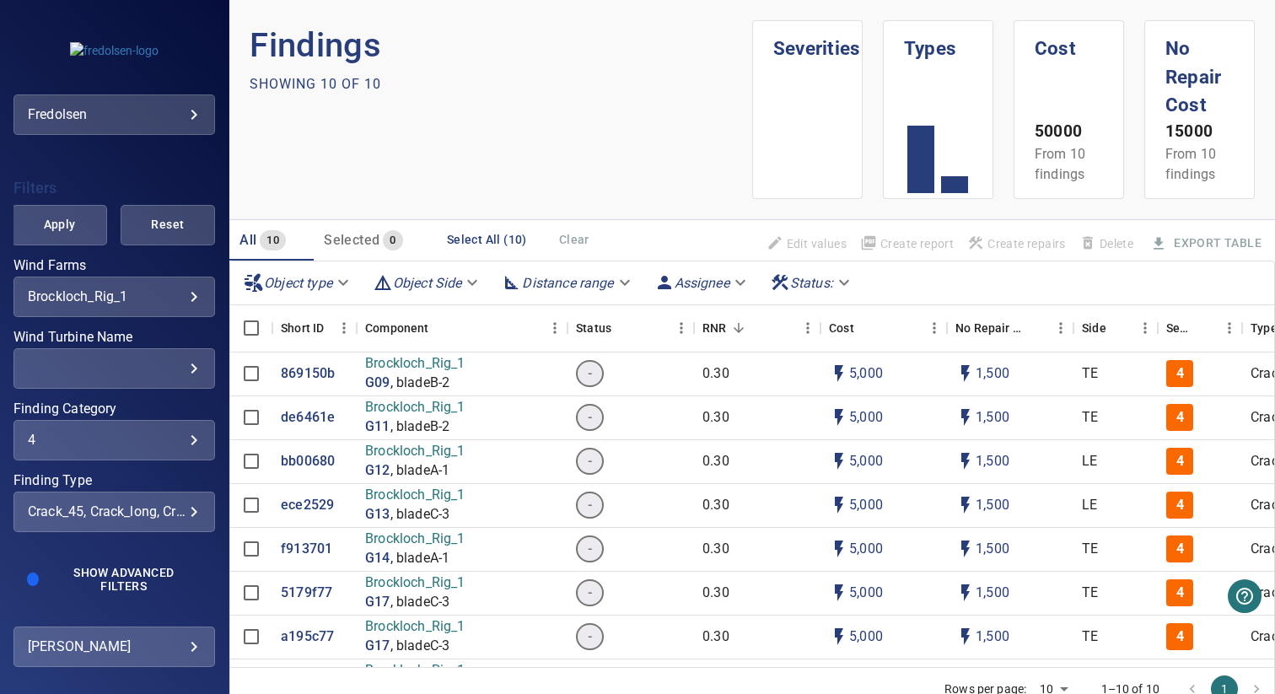
scroll to position [71, 0]
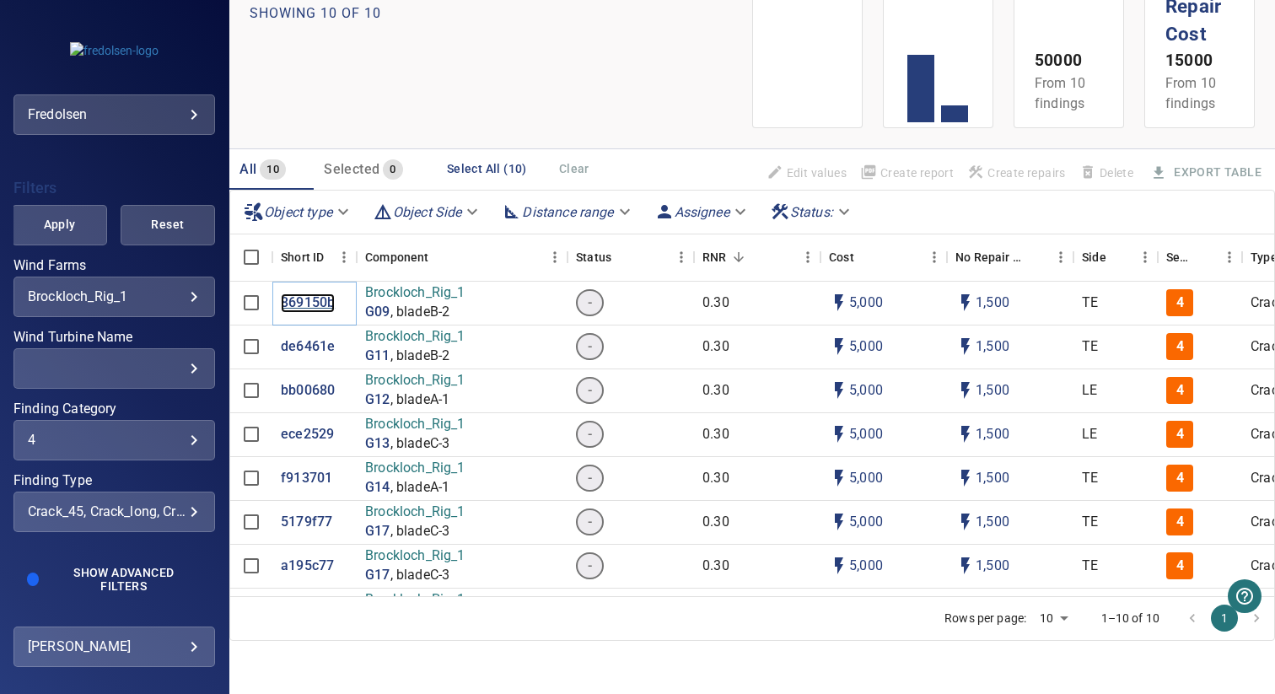
click at [295, 300] on p "869150b" at bounding box center [308, 302] width 54 height 19
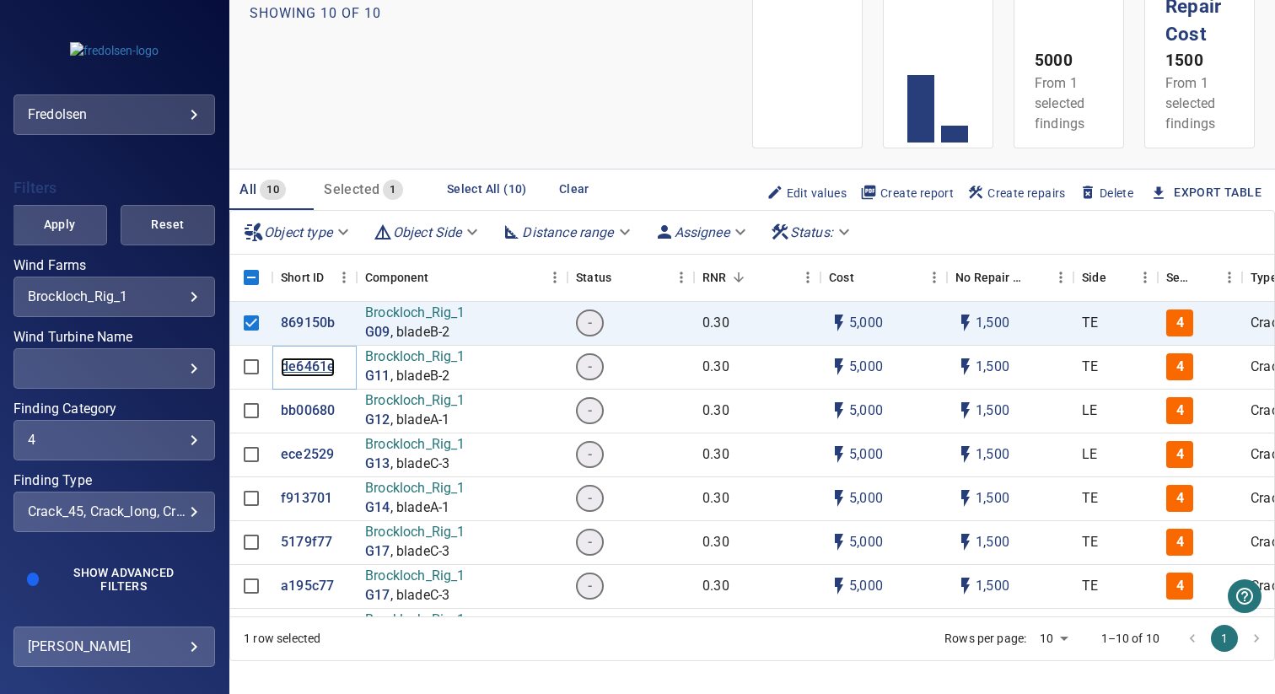
click at [306, 363] on p "de6461e" at bounding box center [308, 366] width 54 height 19
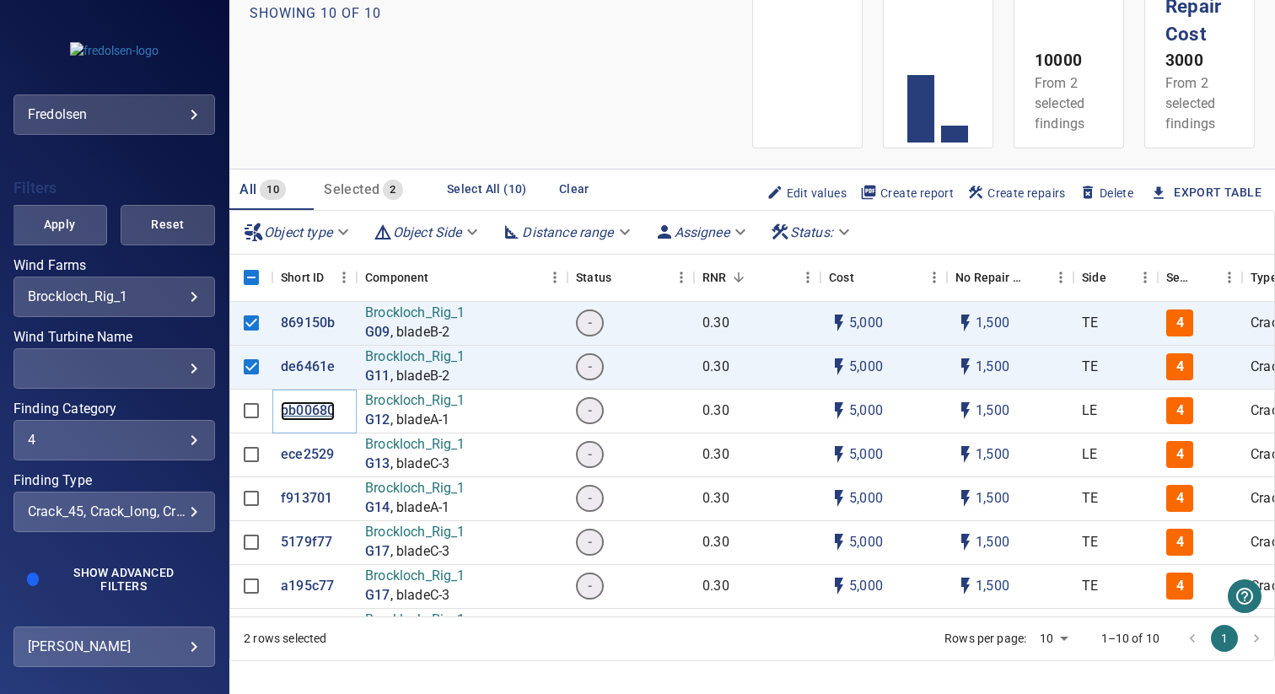
click at [310, 411] on p "bb00680" at bounding box center [308, 410] width 54 height 19
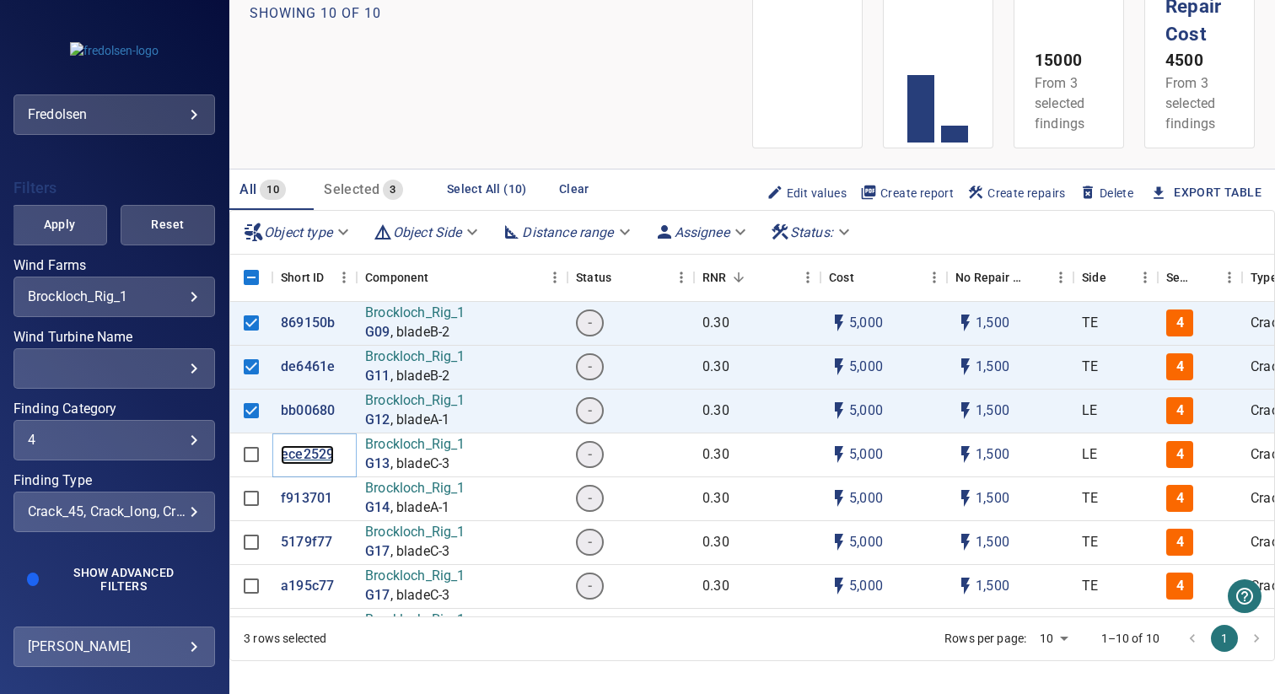
click at [311, 456] on p "ece2529" at bounding box center [307, 454] width 53 height 19
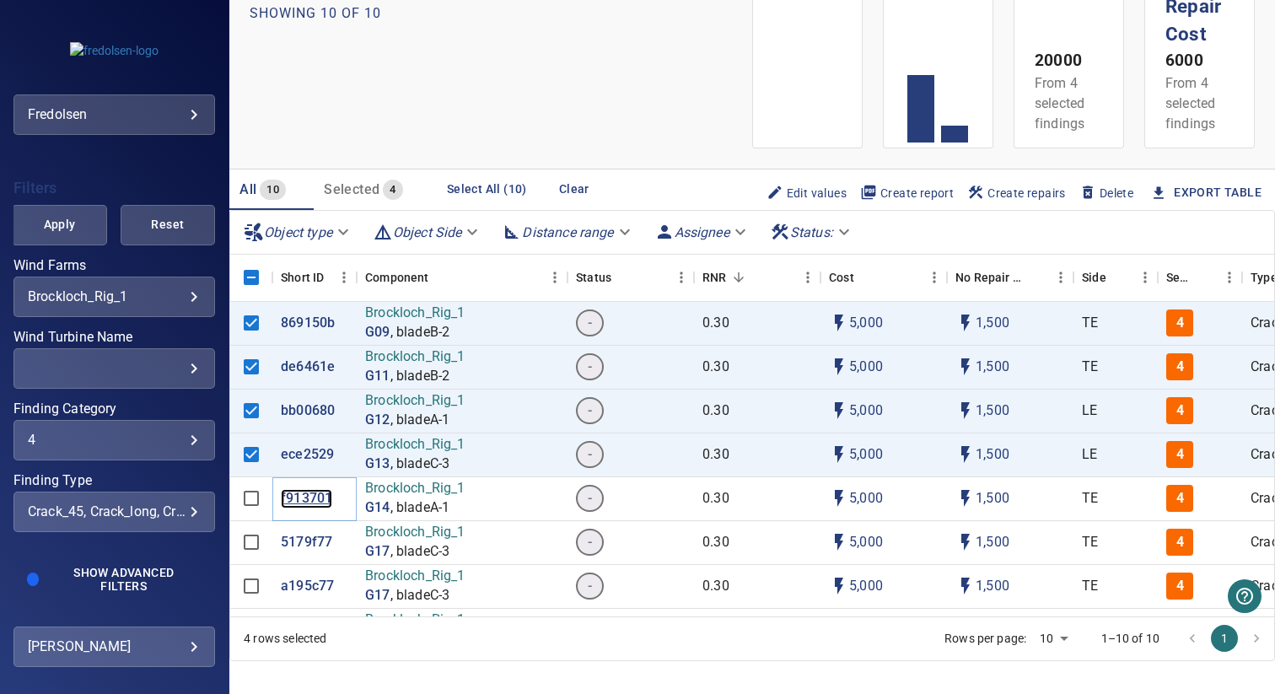
click at [314, 491] on p "f913701" at bounding box center [306, 498] width 51 height 19
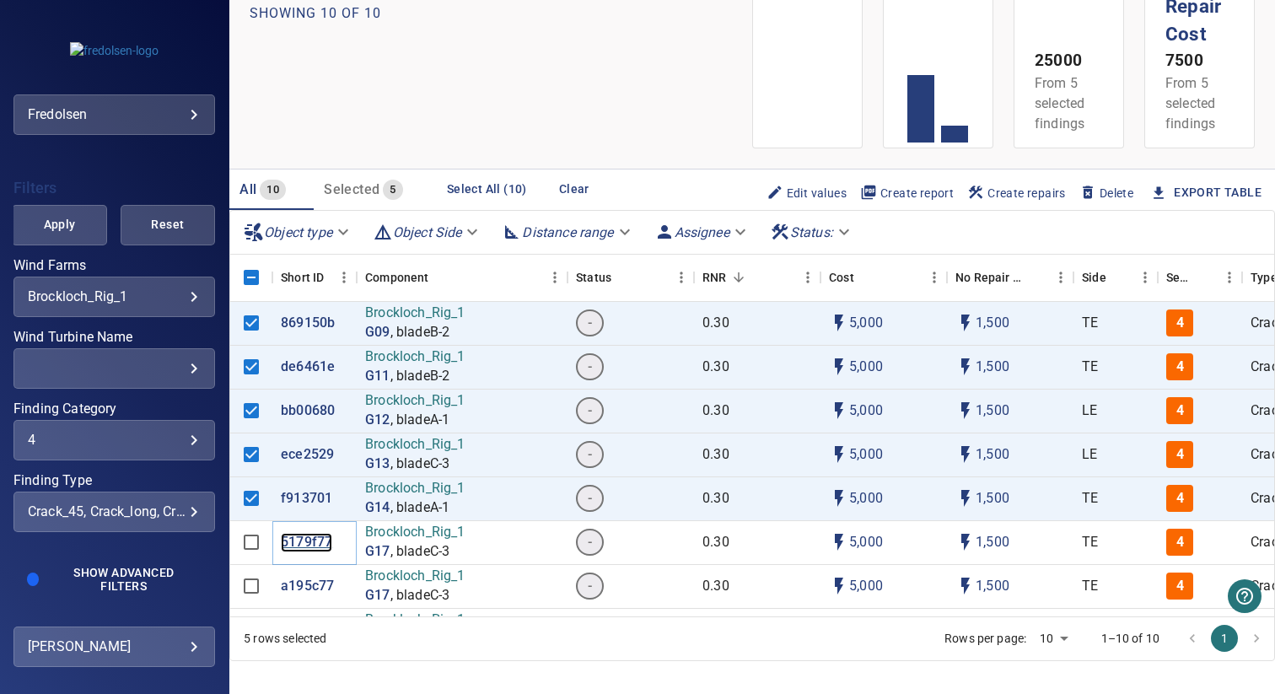
click at [313, 540] on p "5179f77" at bounding box center [306, 542] width 51 height 19
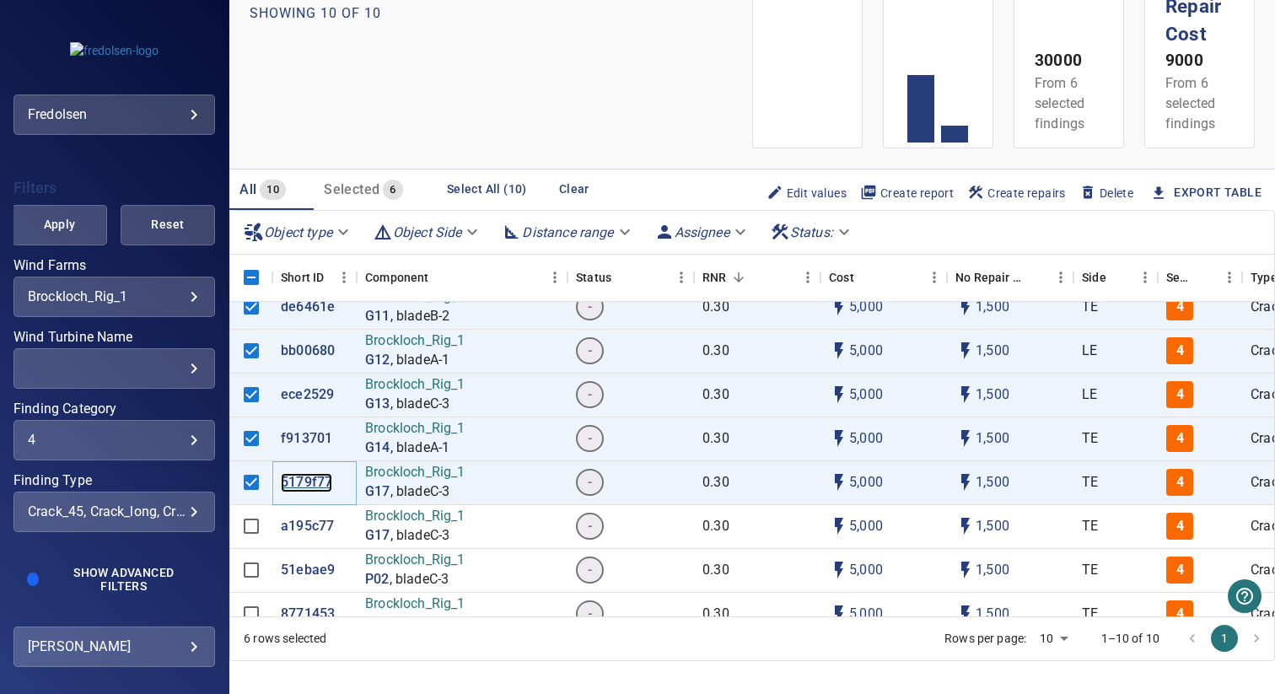
scroll to position [70, 0]
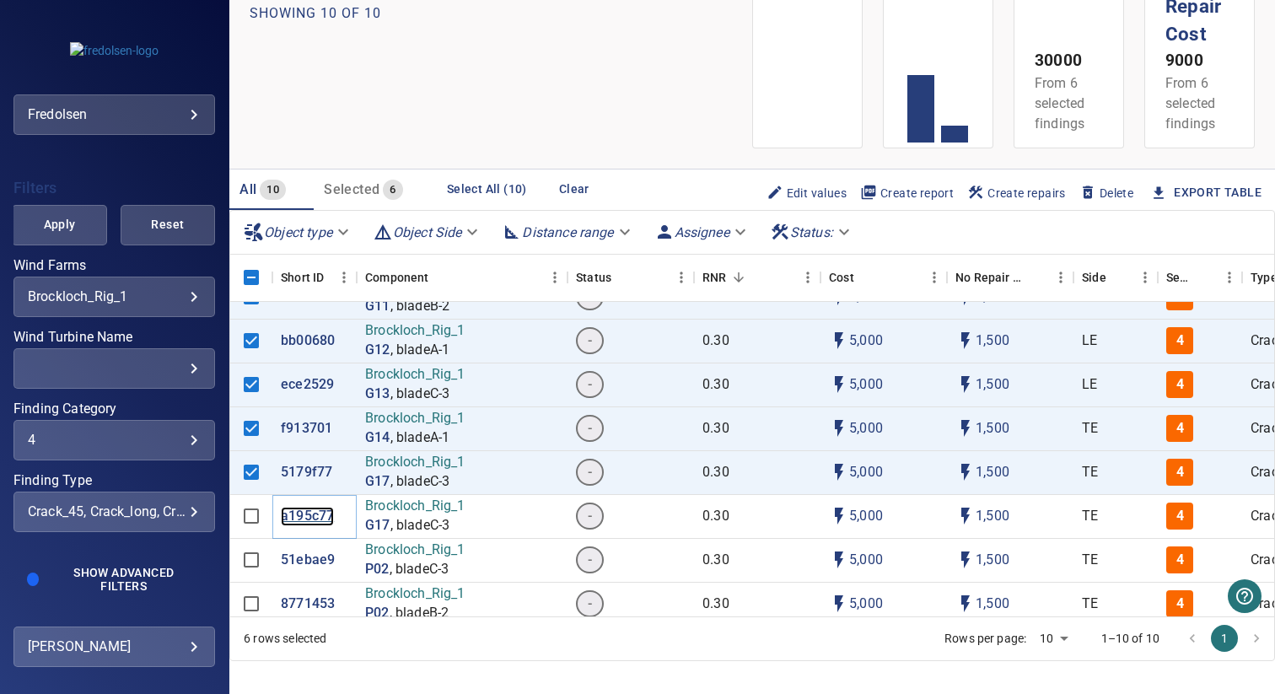
click at [312, 523] on p "a195c77" at bounding box center [307, 516] width 53 height 19
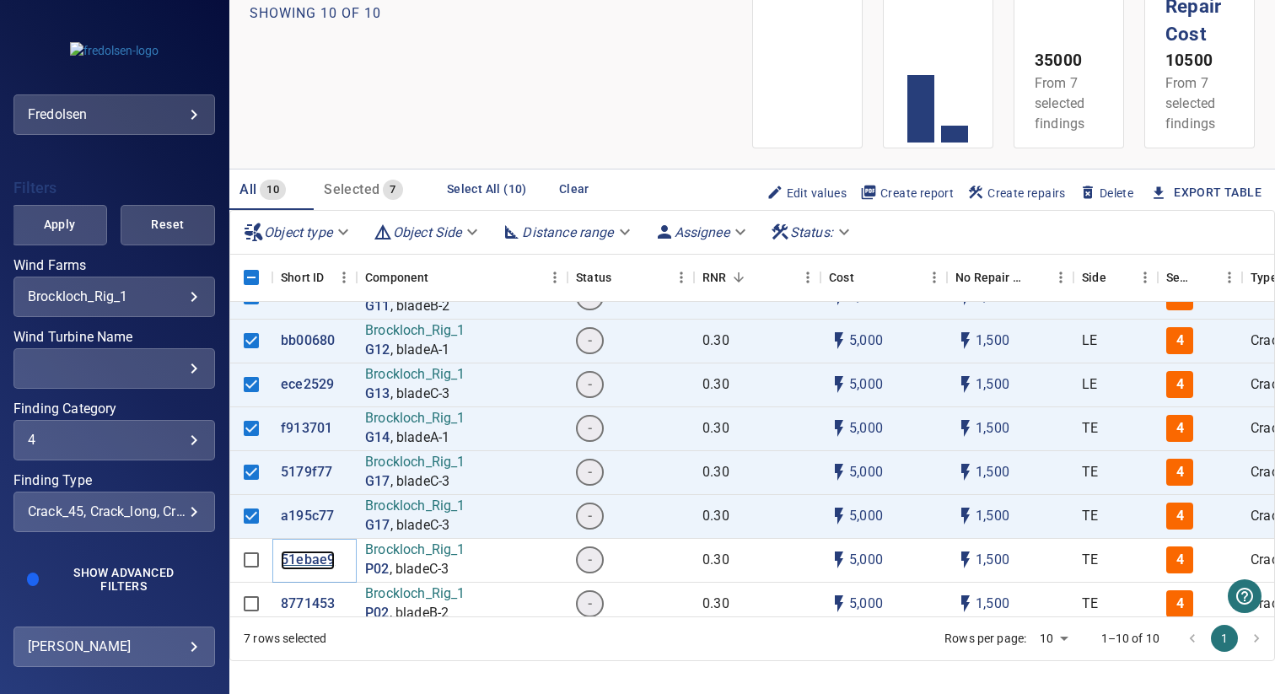
click at [304, 564] on p "51ebae9" at bounding box center [308, 560] width 54 height 19
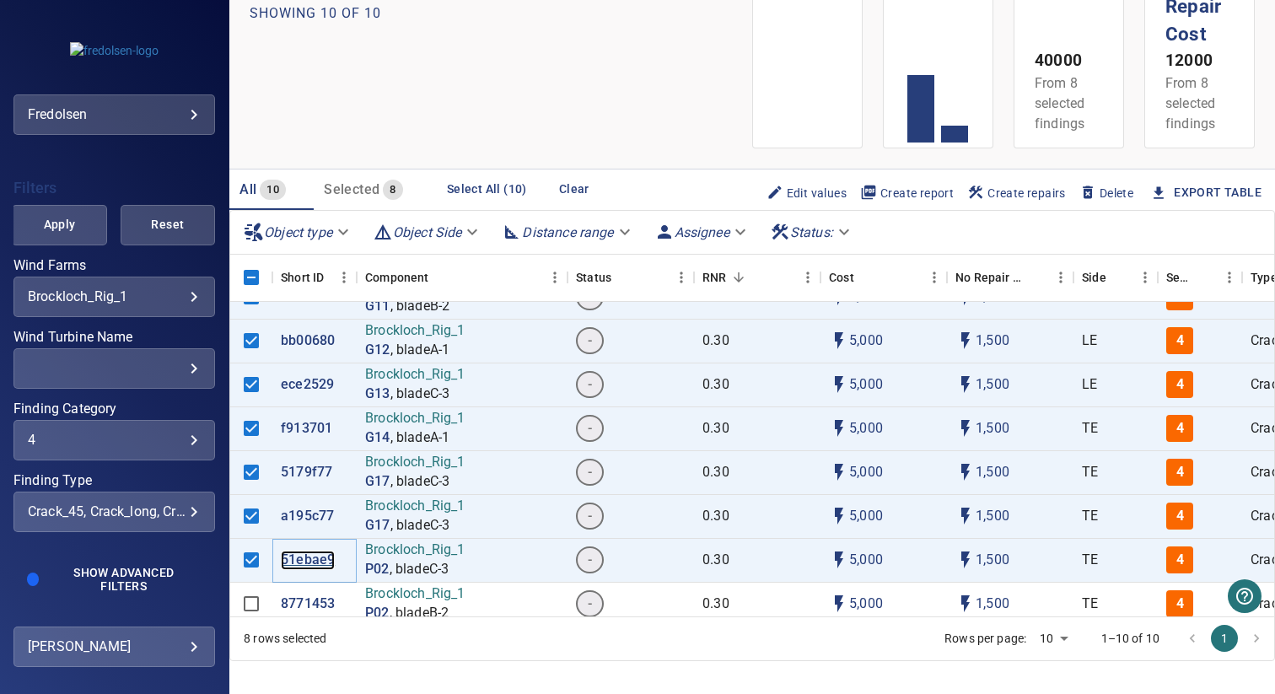
scroll to position [114, 0]
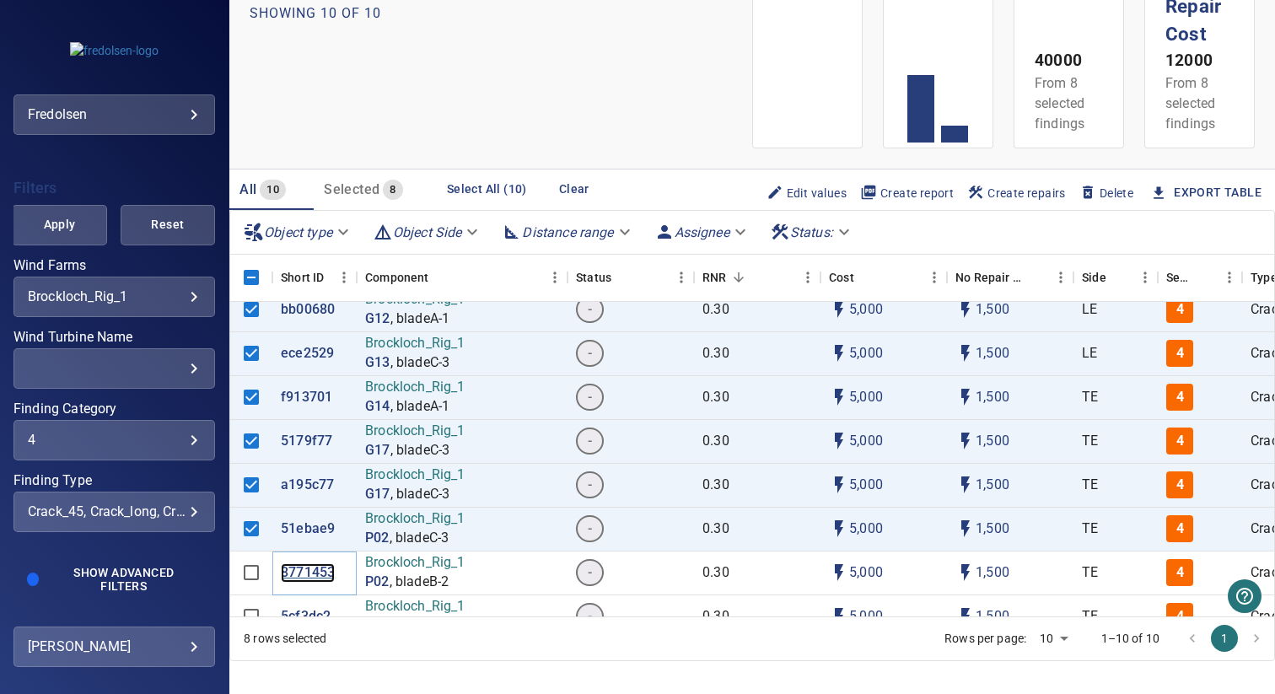
click at [314, 563] on p "8771453" at bounding box center [308, 572] width 54 height 19
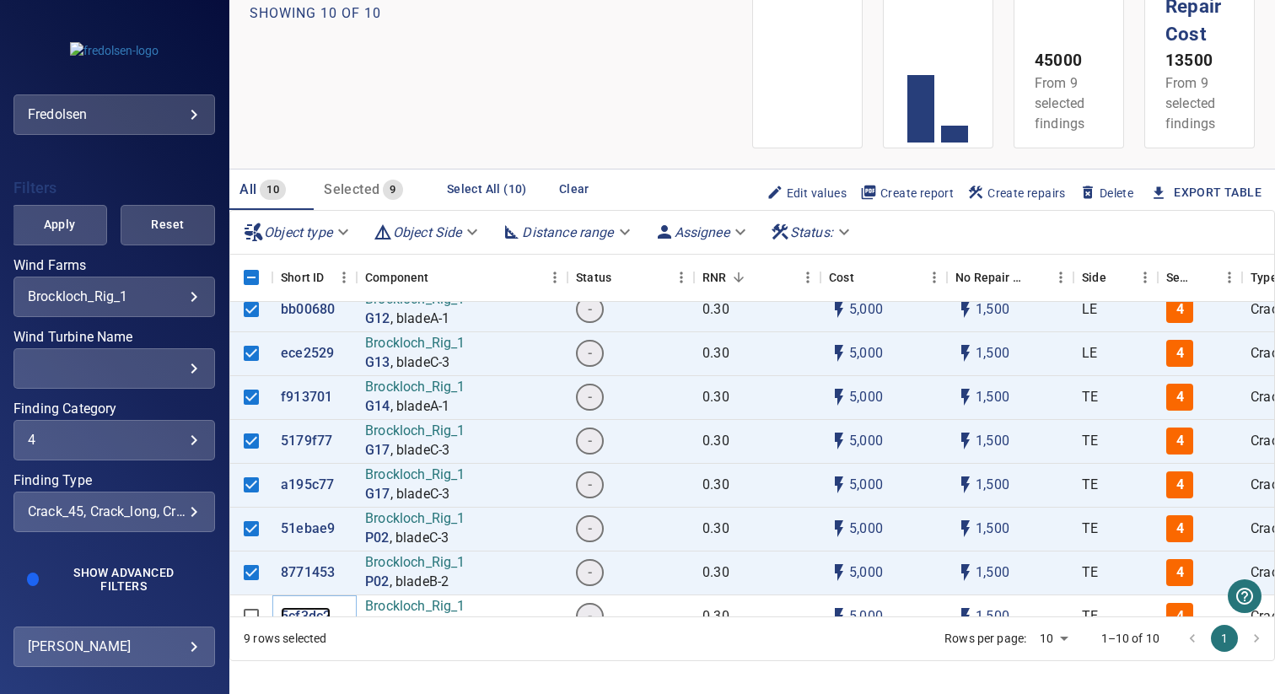
click at [314, 607] on p "5cf3dc2" at bounding box center [306, 616] width 50 height 19
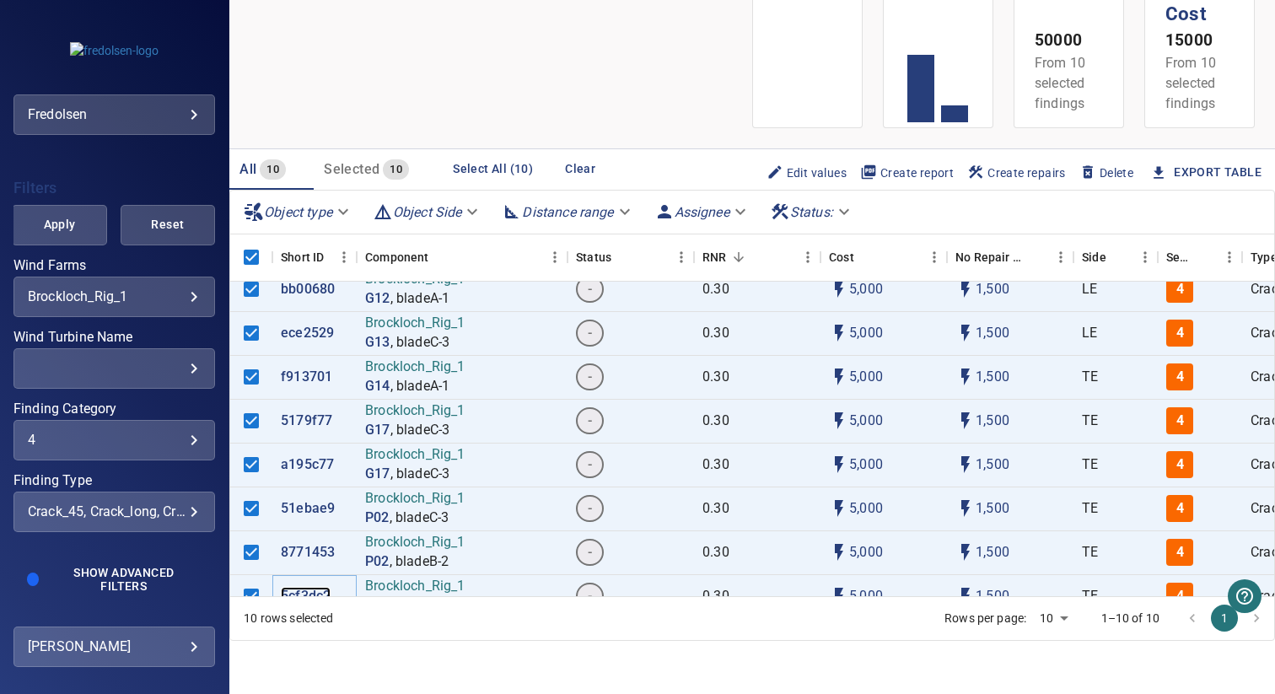
scroll to position [0, 0]
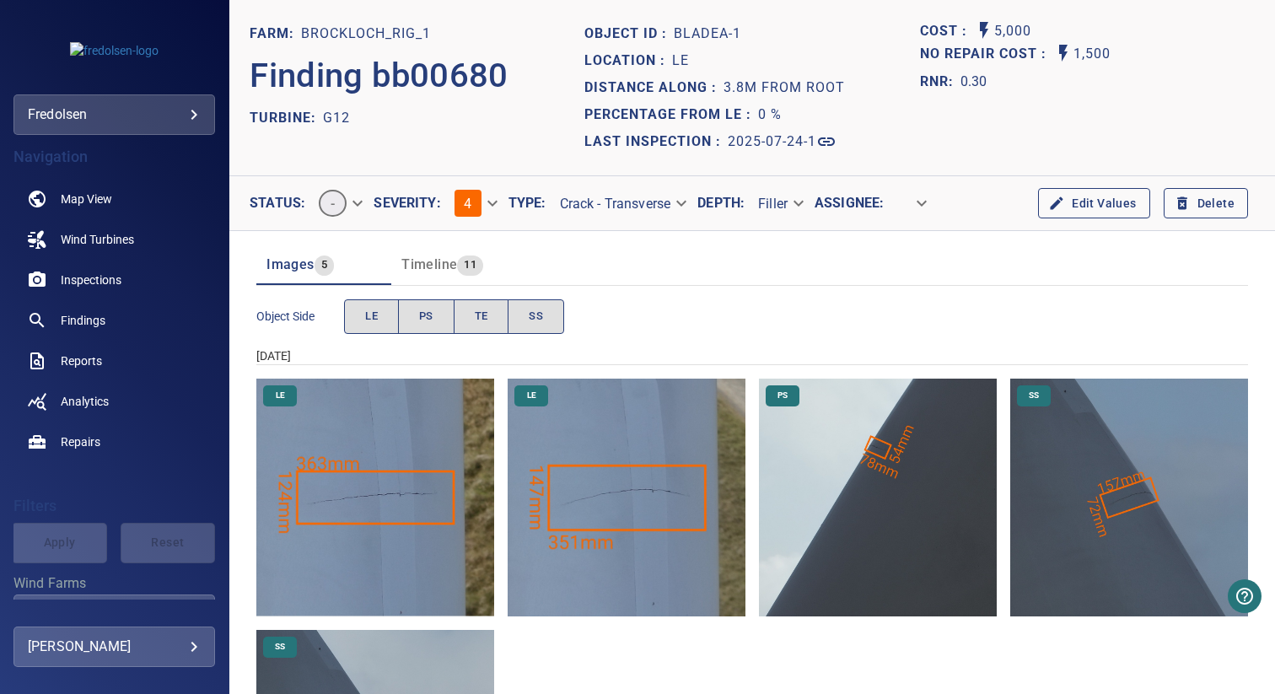
click at [437, 411] on img "Brockloch_Rig_1/G12/2025-07-24-1/2025-07-24-1/image62wp71.jpg" at bounding box center [375, 498] width 238 height 238
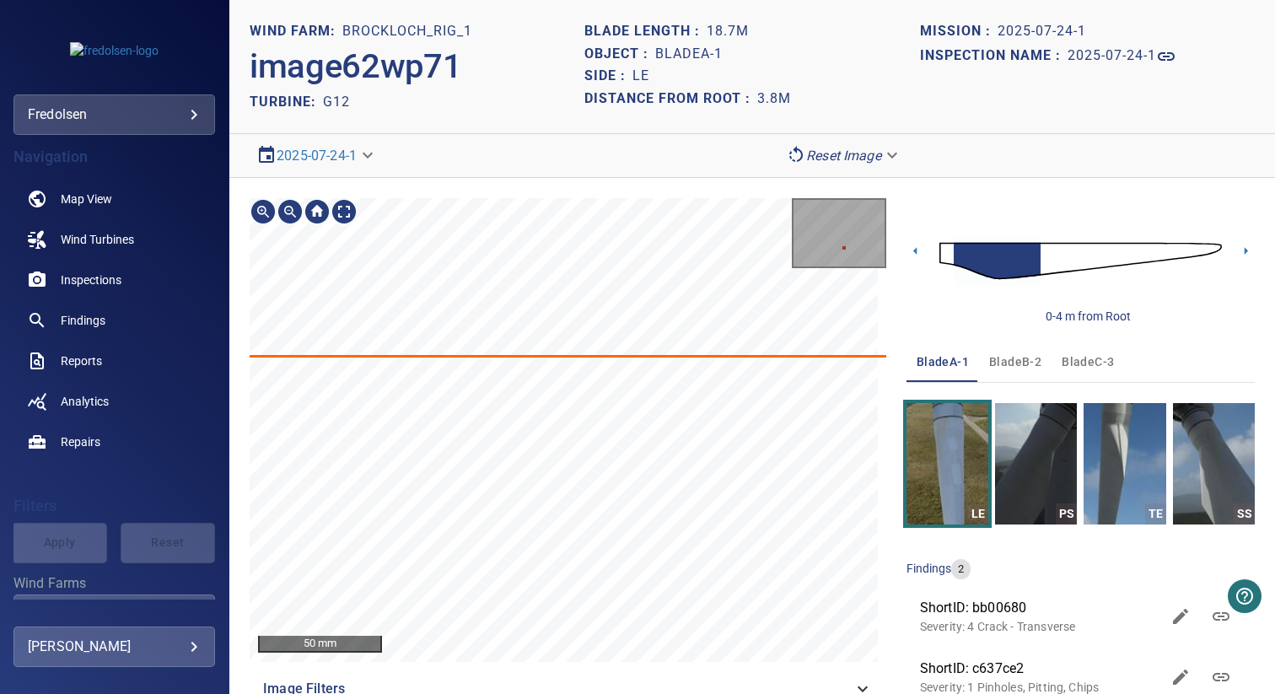
click at [623, 155] on section "**********" at bounding box center [751, 347] width 1045 height 694
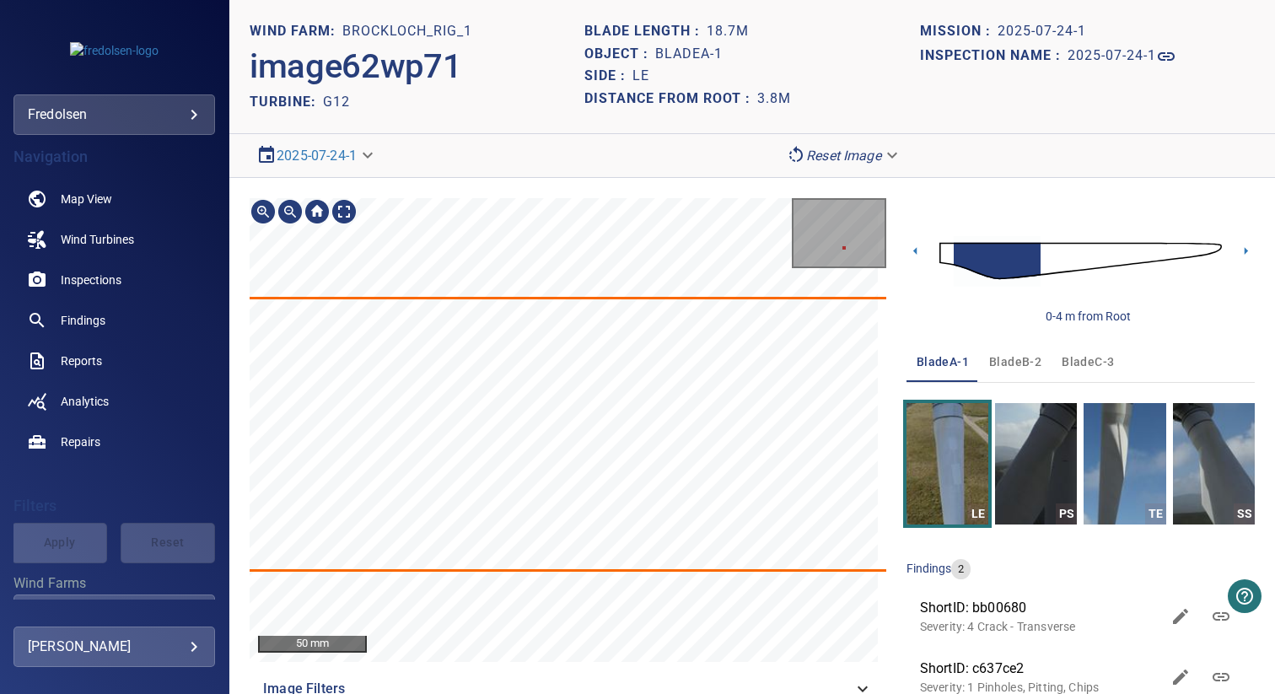
scroll to position [40, 0]
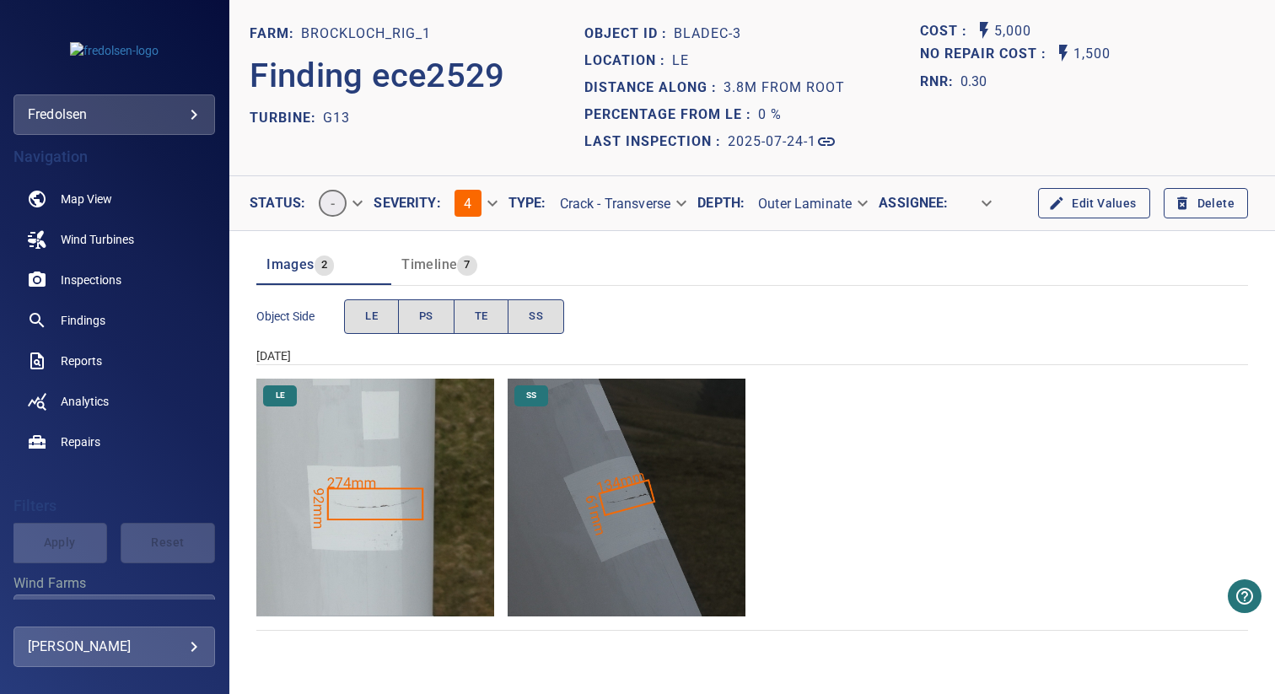
click at [447, 435] on img "Brockloch_Rig_1/G13/2025-07-24-1/2025-07-24-2/image62wp73.jpg" at bounding box center [375, 498] width 238 height 238
